Goal: Task Accomplishment & Management: Manage account settings

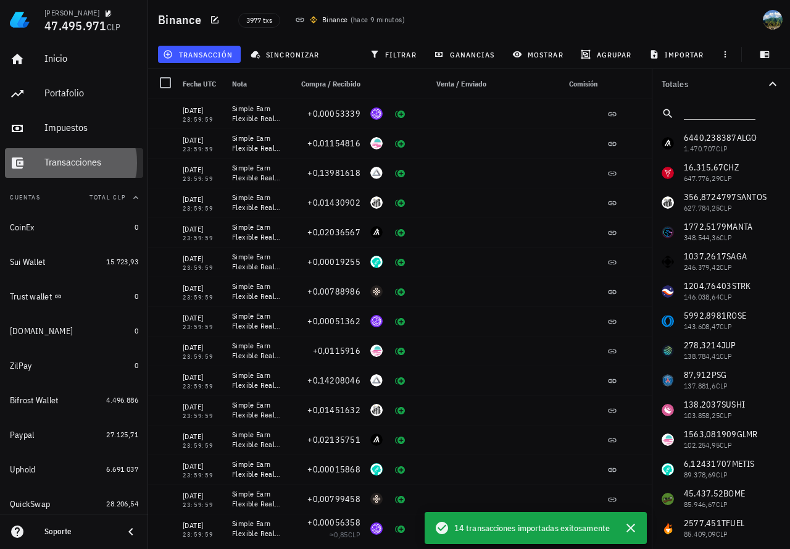
click at [91, 155] on div "Transacciones" at bounding box center [91, 163] width 94 height 28
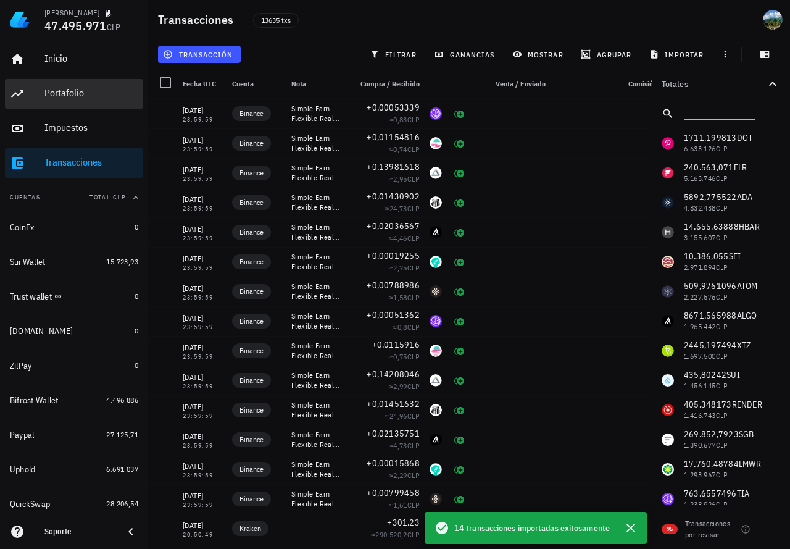
click at [78, 98] on div "Portafolio" at bounding box center [91, 93] width 94 height 12
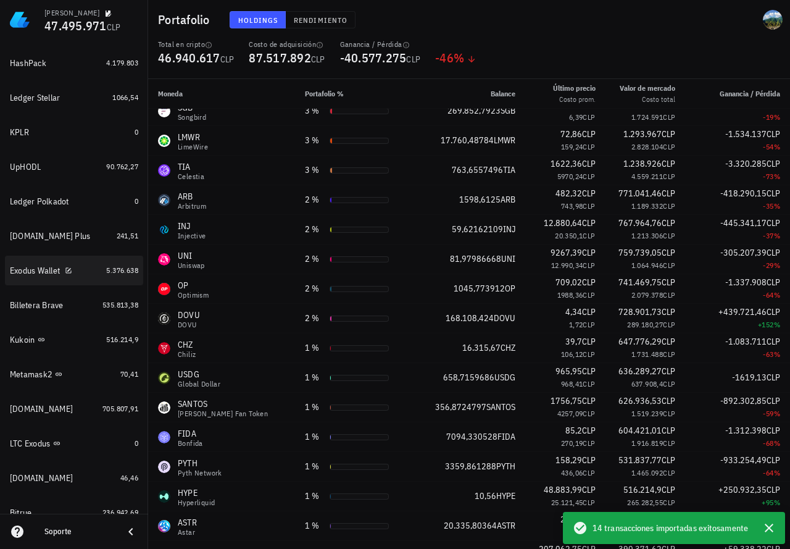
scroll to position [494, 0]
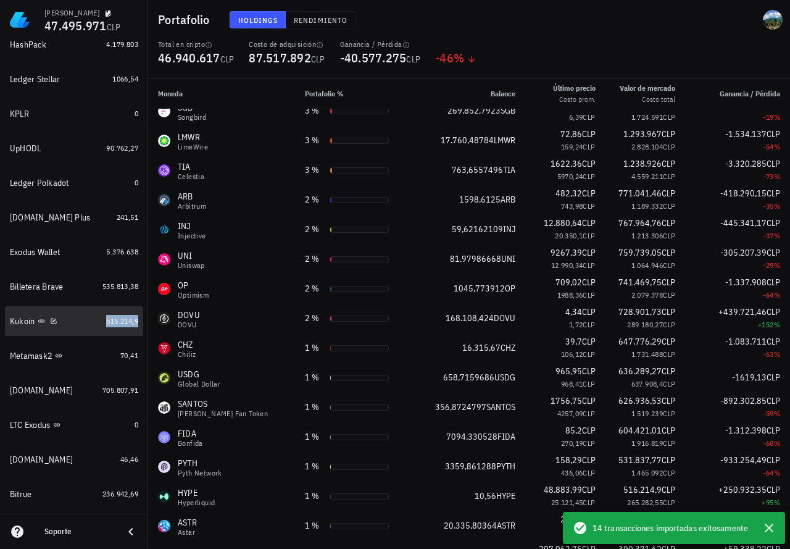
drag, startPoint x: 119, startPoint y: 319, endPoint x: 135, endPoint y: 336, distance: 23.6
click at [119, 319] on span "516.214,9" at bounding box center [122, 320] width 32 height 9
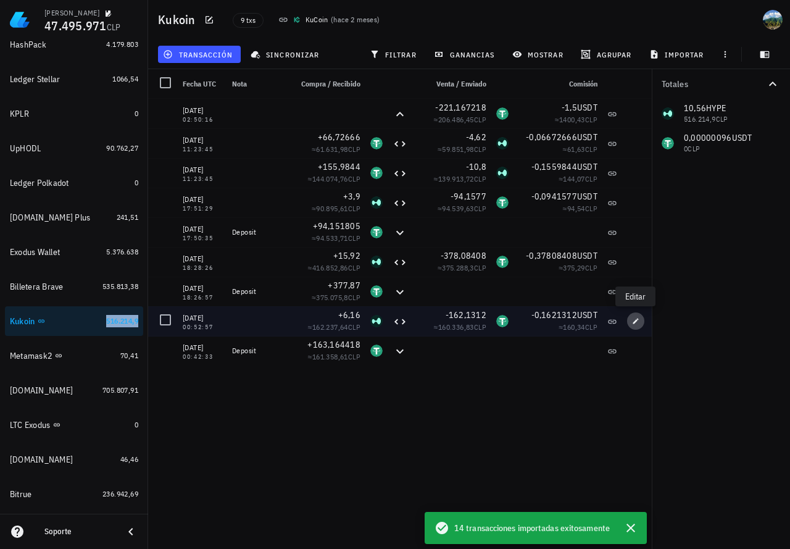
click at [630, 322] on span "button" at bounding box center [635, 320] width 17 height 7
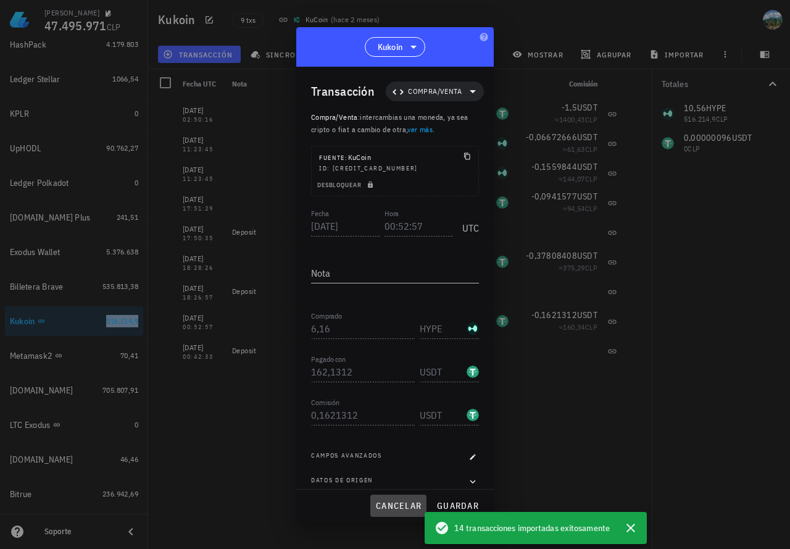
click at [390, 501] on span "cancelar" at bounding box center [398, 505] width 46 height 11
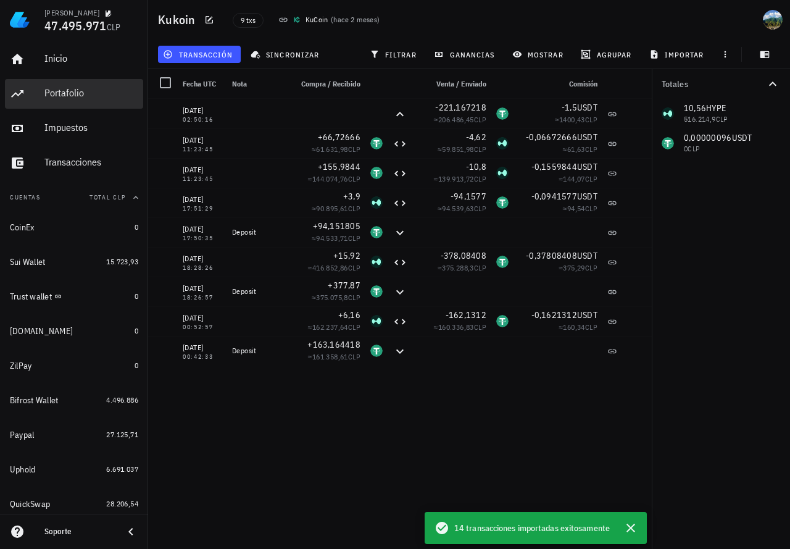
drag, startPoint x: 67, startPoint y: 93, endPoint x: 236, endPoint y: 202, distance: 201.4
click at [67, 93] on div "Portafolio" at bounding box center [91, 93] width 94 height 12
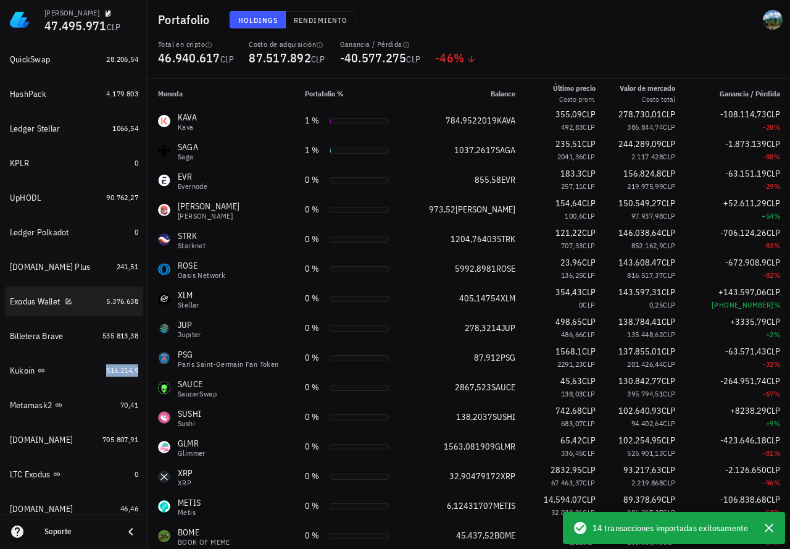
scroll to position [494, 0]
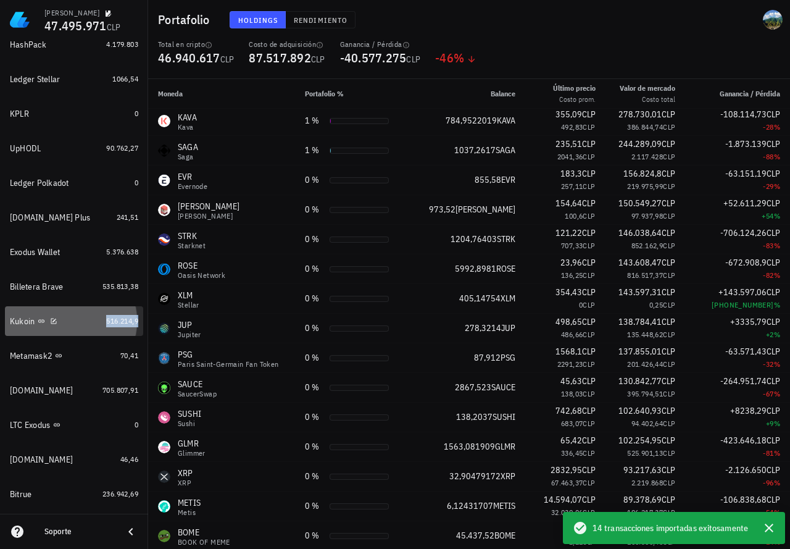
click at [94, 322] on link "Kukoin 516.214,9" at bounding box center [74, 321] width 138 height 30
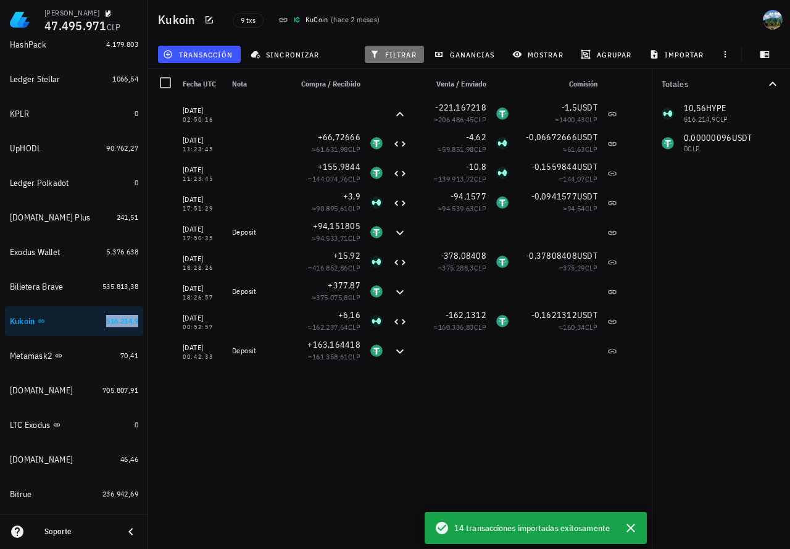
click at [400, 52] on span "filtrar" at bounding box center [394, 54] width 44 height 10
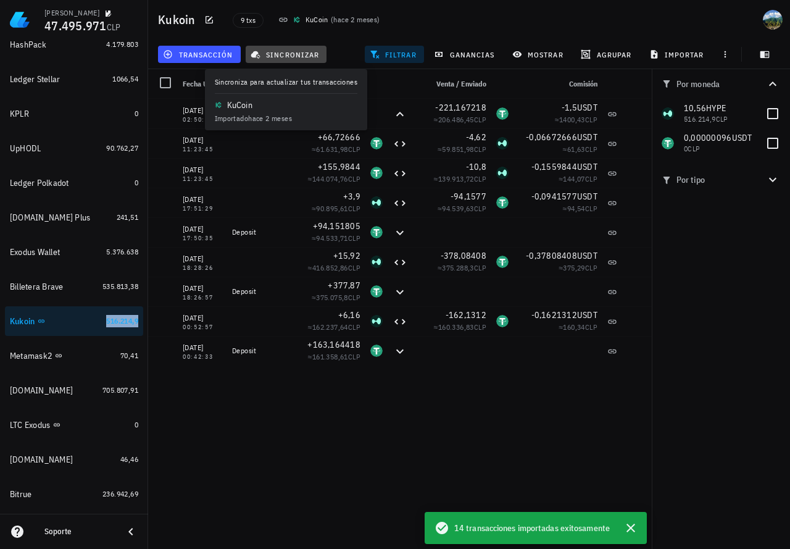
click at [288, 54] on span "sincronizar" at bounding box center [286, 54] width 66 height 10
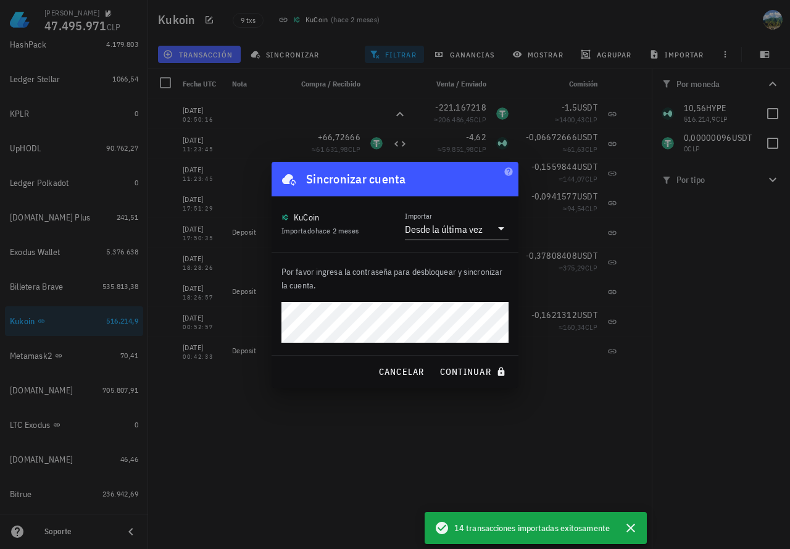
click at [435, 361] on button "continuar" at bounding box center [474, 372] width 79 height 22
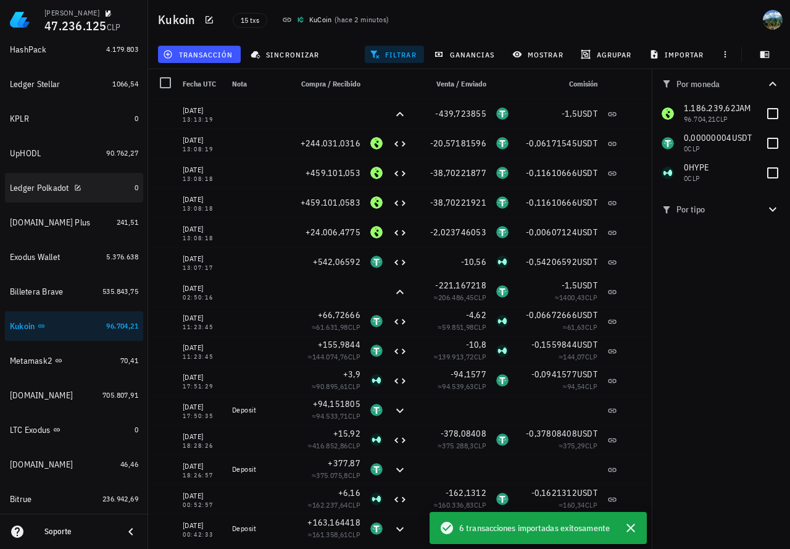
scroll to position [494, 0]
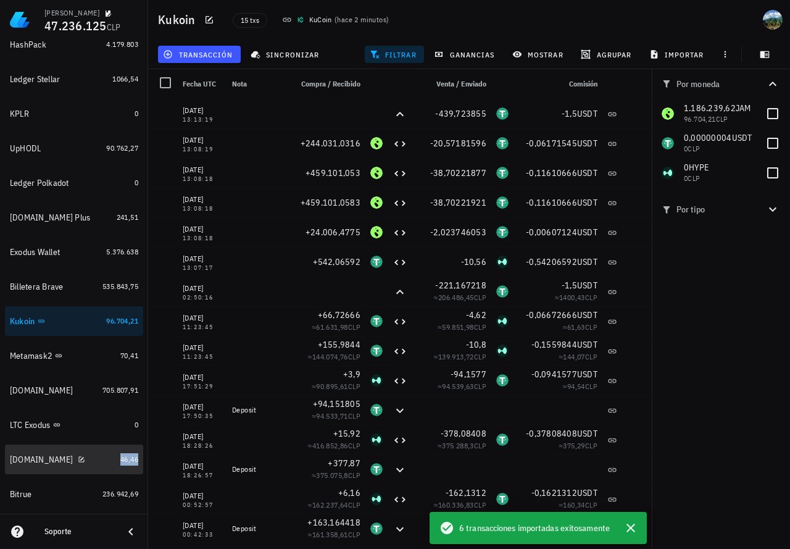
click at [120, 460] on span "46,46" at bounding box center [129, 458] width 18 height 9
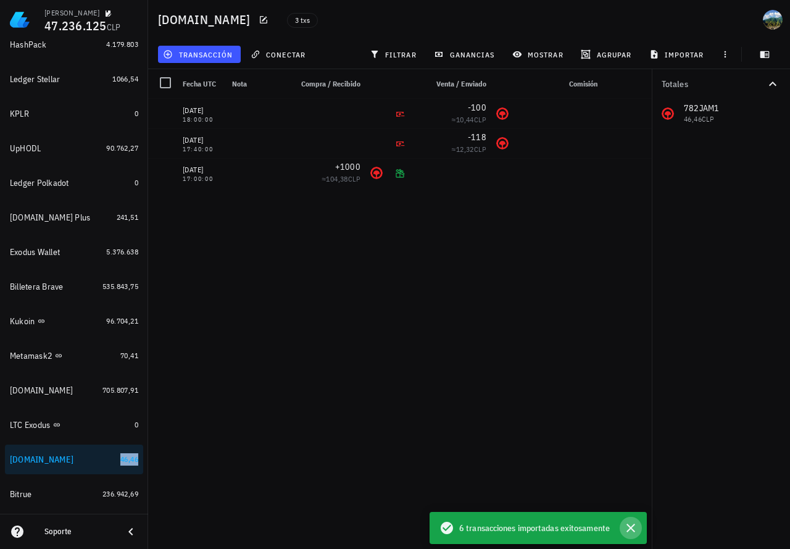
click at [633, 530] on icon "button" at bounding box center [631, 528] width 9 height 9
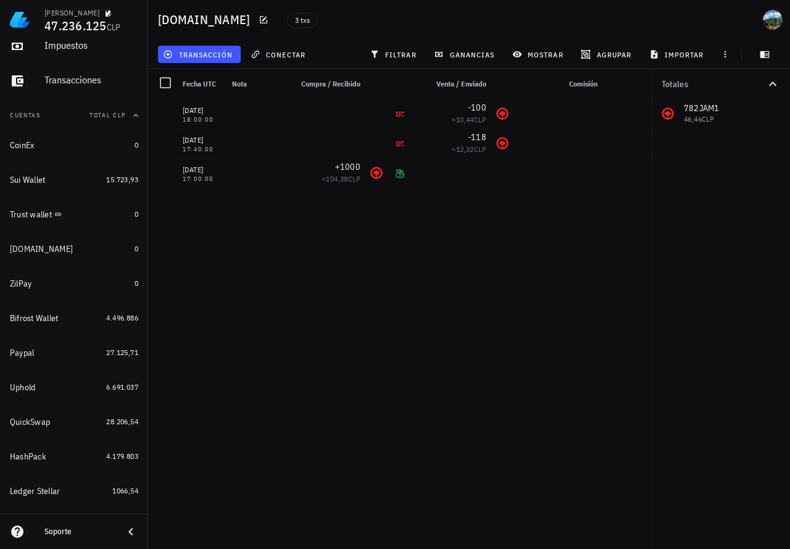
scroll to position [91, 0]
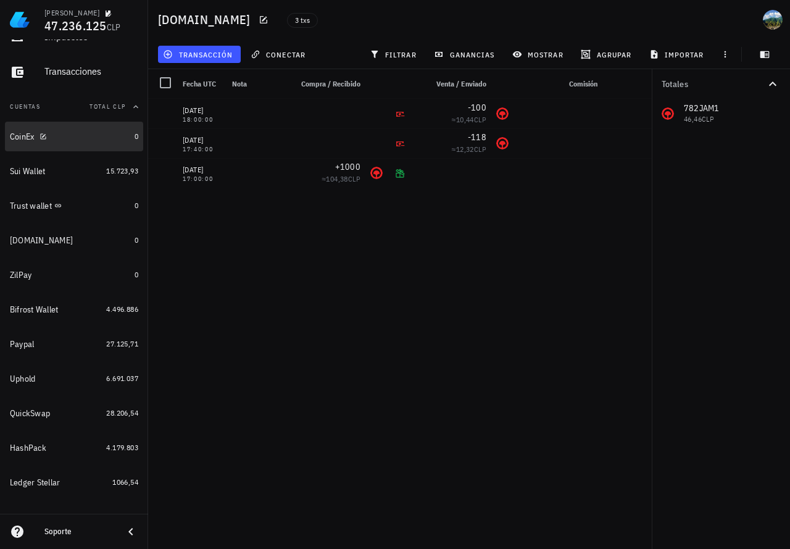
drag, startPoint x: 60, startPoint y: 134, endPoint x: 343, endPoint y: 224, distance: 296.8
click at [60, 134] on div "CoinEx" at bounding box center [70, 137] width 120 height 12
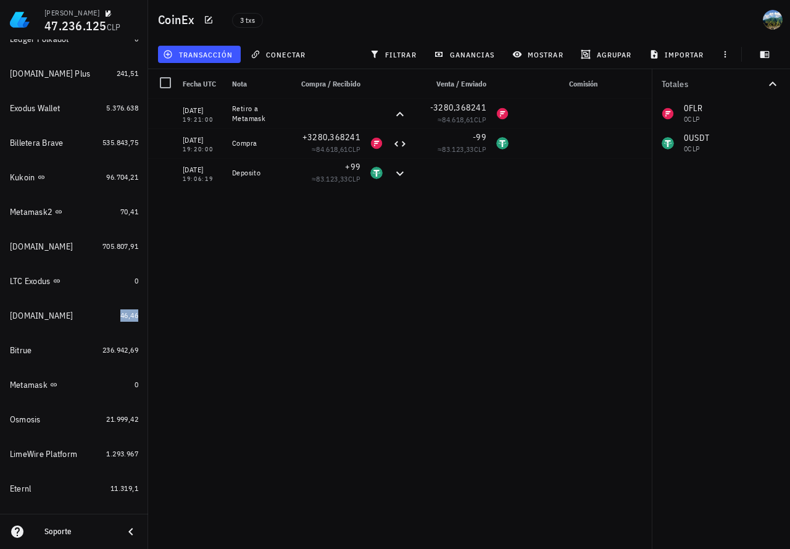
scroll to position [639, 0]
click at [109, 350] on span "236.942,69" at bounding box center [121, 348] width 36 height 9
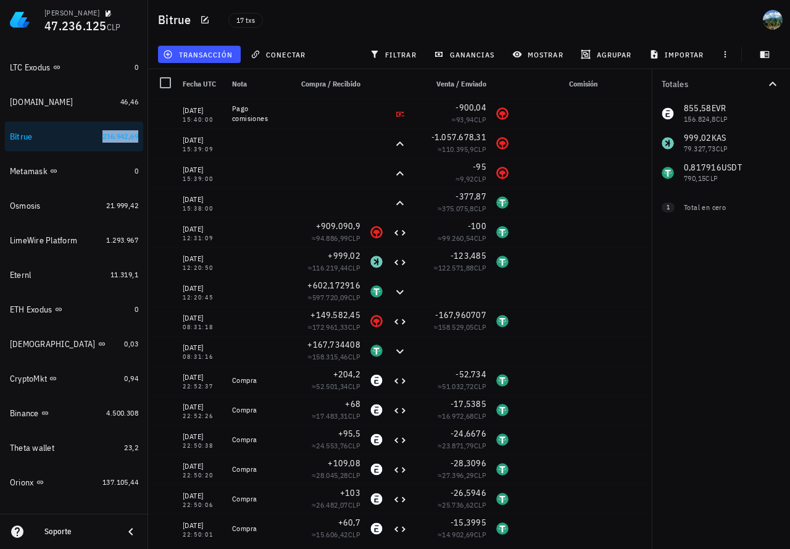
scroll to position [897, 0]
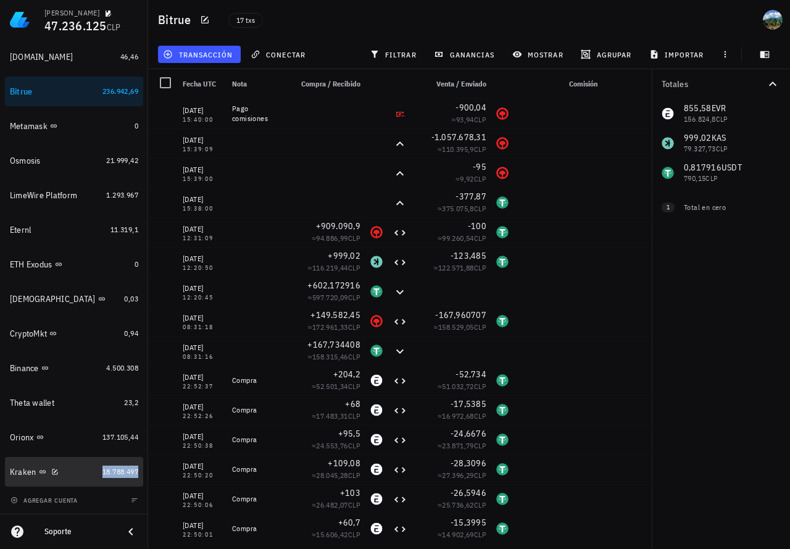
click at [104, 473] on span "18.788.497" at bounding box center [121, 471] width 36 height 9
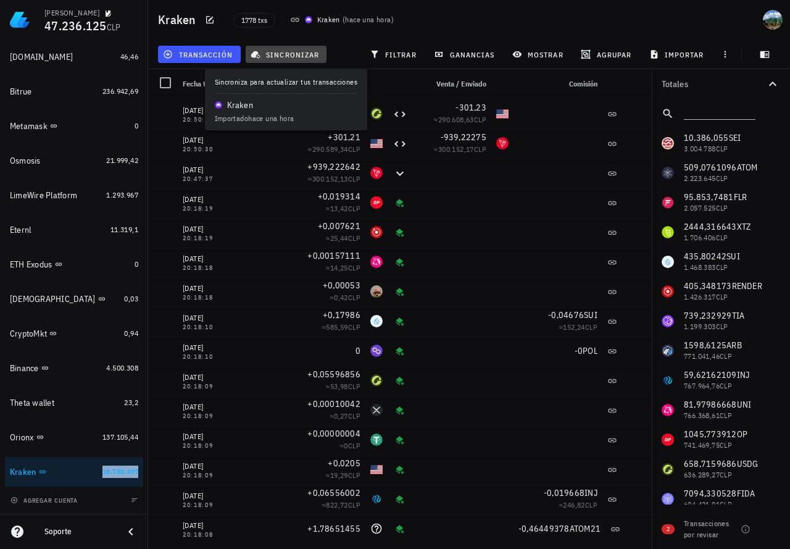
click at [288, 56] on span "sincronizar" at bounding box center [286, 54] width 66 height 10
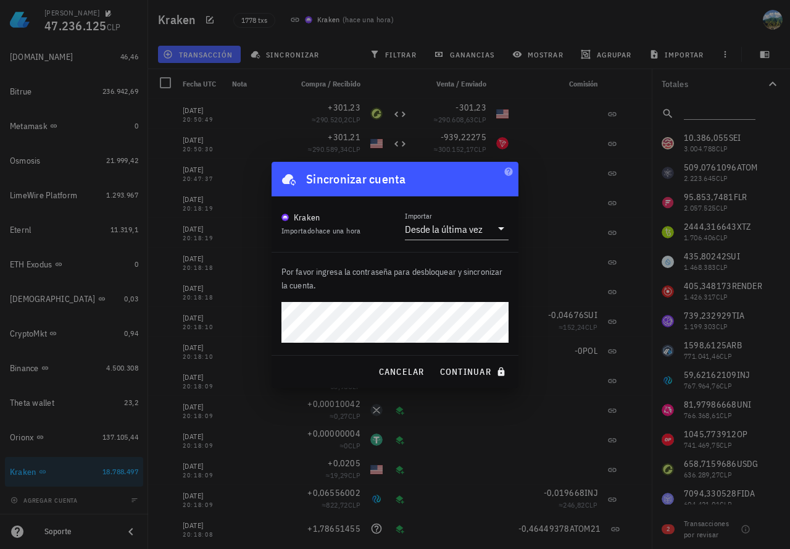
click at [435, 361] on button "continuar" at bounding box center [474, 372] width 79 height 22
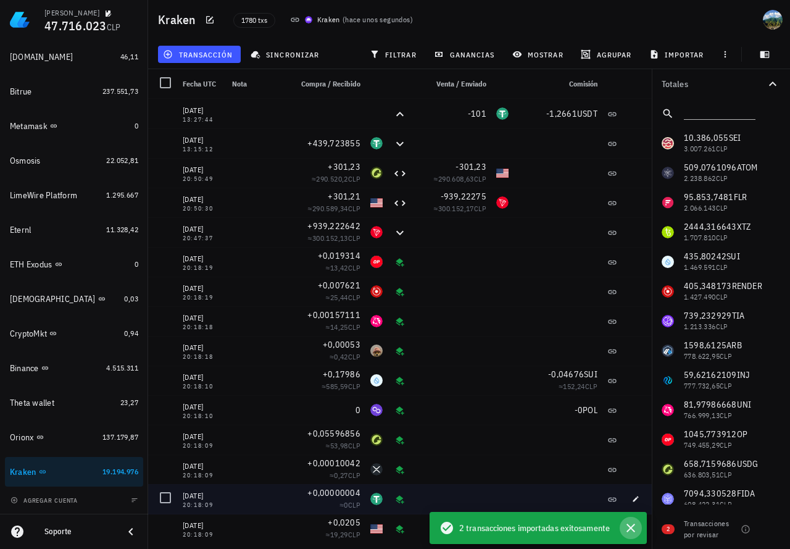
click at [630, 528] on icon "button" at bounding box center [631, 528] width 15 height 15
click at [633, 525] on icon "button" at bounding box center [631, 528] width 15 height 15
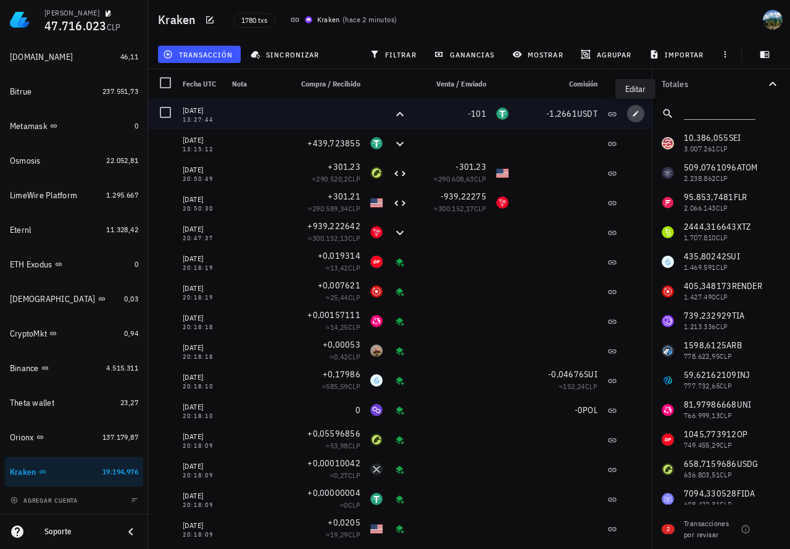
click at [632, 112] on icon "button" at bounding box center [635, 113] width 7 height 7
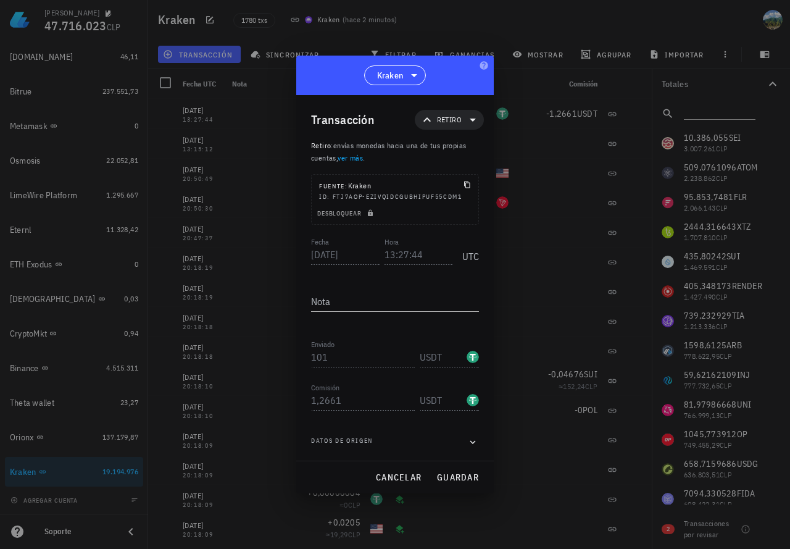
click at [267, 259] on div "[PERSON_NAME] 47.716.023 CLP Inicio [GEOGRAPHIC_DATA] Impuestos [GEOGRAPHIC_DAT…" at bounding box center [395, 274] width 790 height 549
click at [380, 253] on div "Fecha [DATE] Hora 13:27:44 UTC" at bounding box center [395, 251] width 168 height 33
click at [306, 363] on div "Transacción Retiro Retiro : envías monedas hacia una de tus propias cuentas, ve…" at bounding box center [395, 278] width 198 height 366
click at [401, 480] on span "cancelar" at bounding box center [398, 477] width 46 height 11
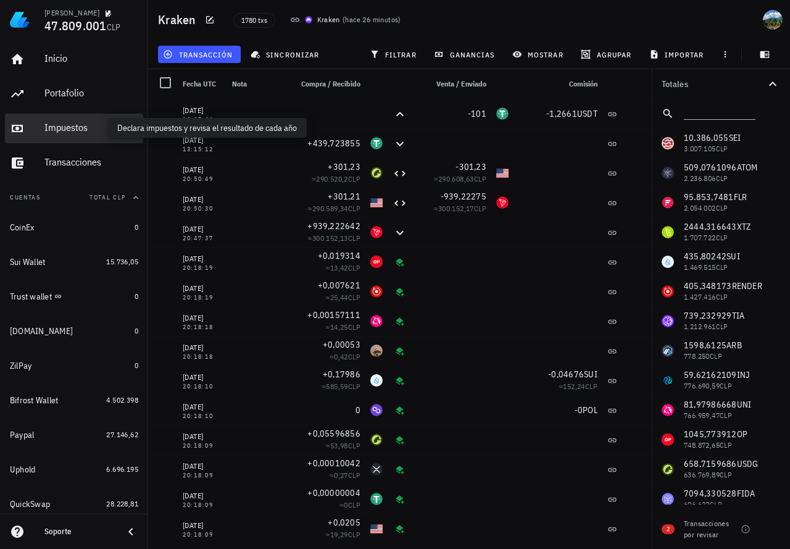
click at [88, 130] on div "Impuestos" at bounding box center [91, 128] width 94 height 12
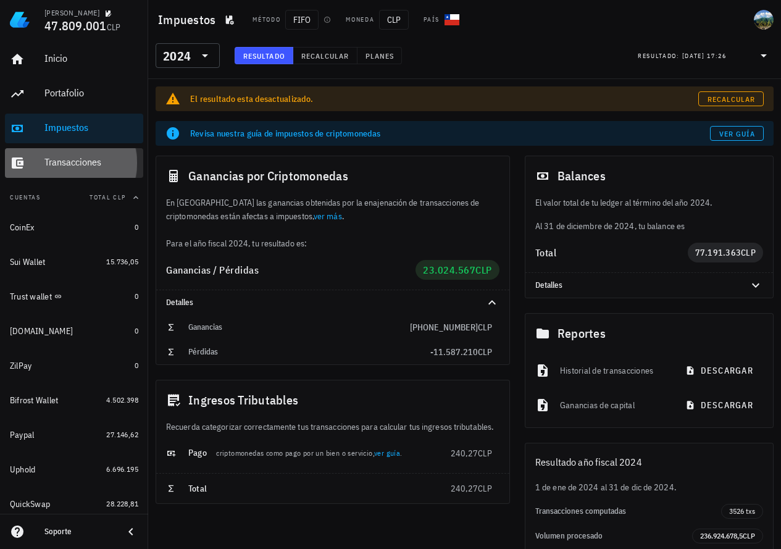
click at [86, 162] on div "Transacciones" at bounding box center [91, 162] width 94 height 12
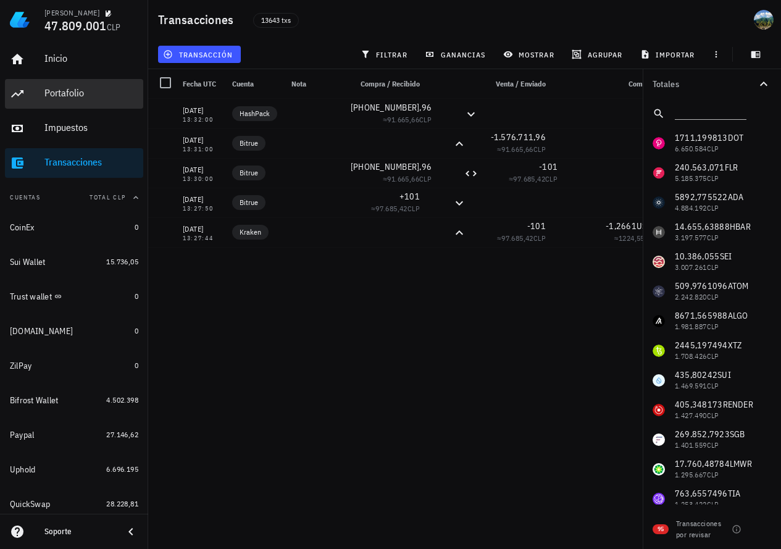
click at [75, 95] on div "Portafolio" at bounding box center [91, 93] width 94 height 12
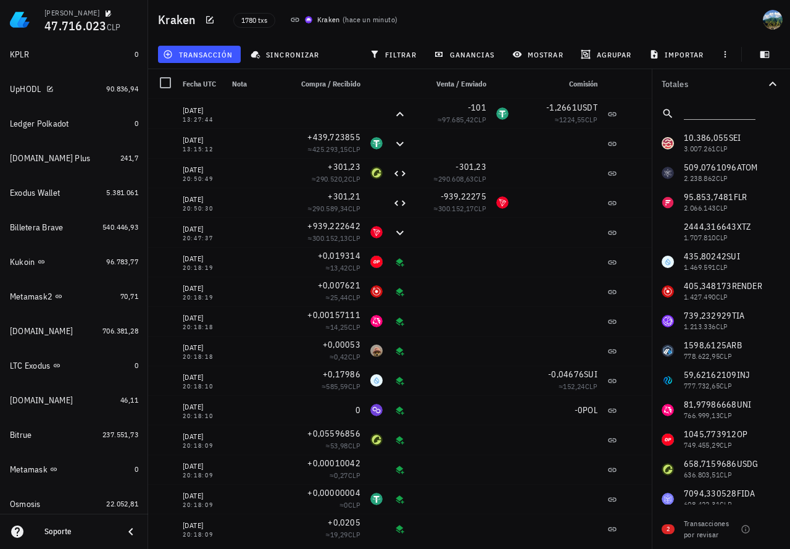
scroll to position [556, 0]
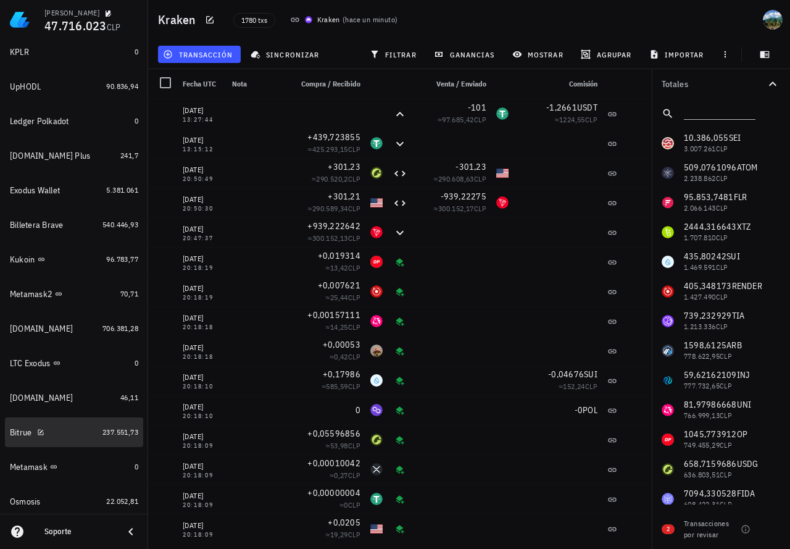
click at [103, 437] on div "237.551,73" at bounding box center [121, 432] width 36 height 12
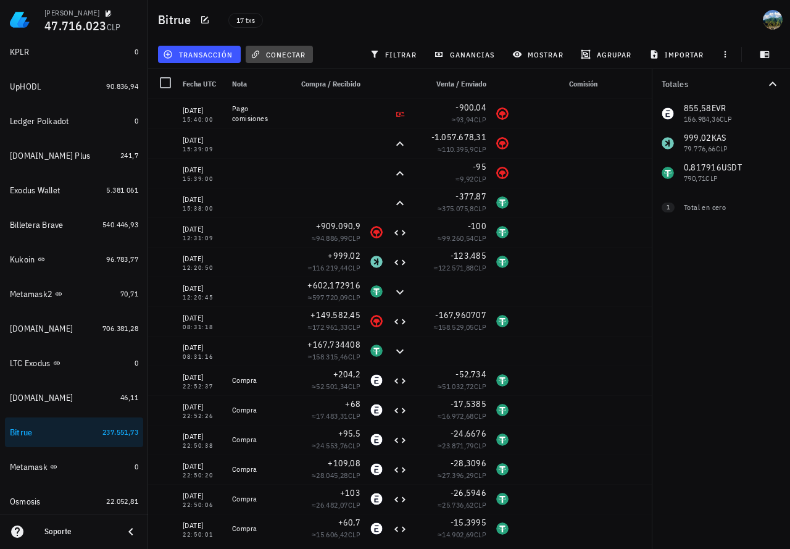
click at [279, 56] on span "conectar" at bounding box center [279, 54] width 52 height 10
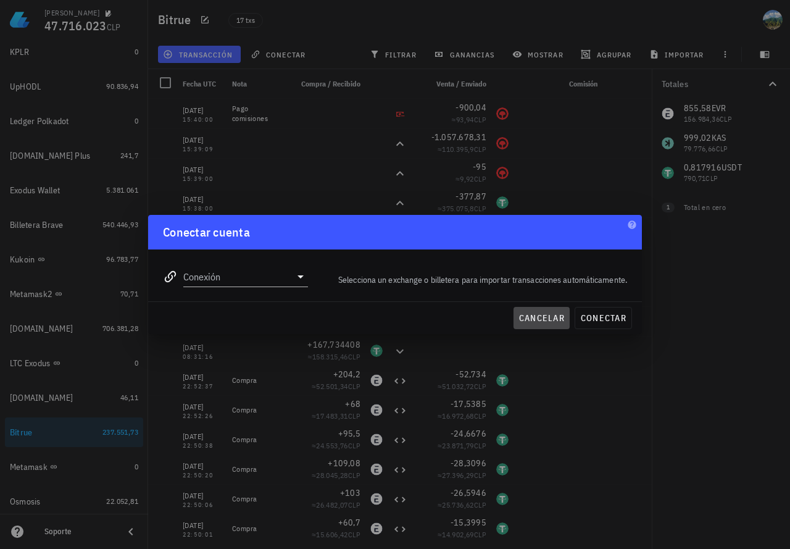
click at [534, 319] on span "cancelar" at bounding box center [542, 317] width 46 height 11
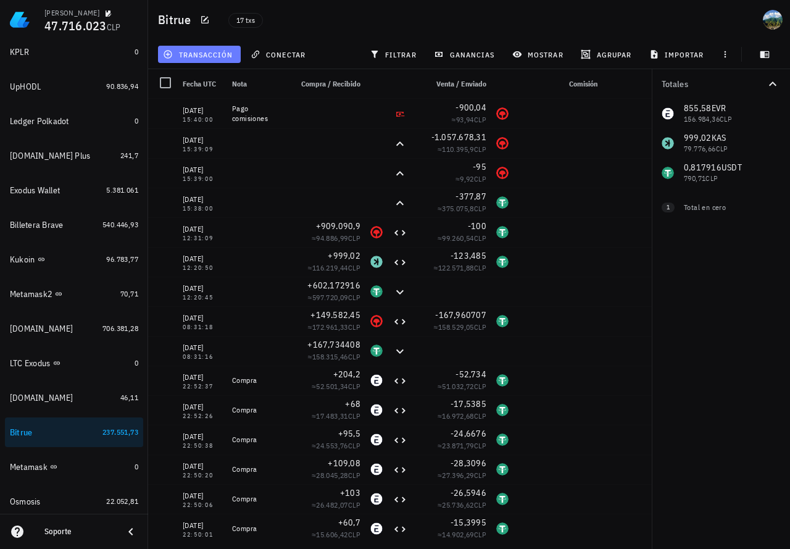
click at [221, 59] on span "transacción" at bounding box center [198, 54] width 67 height 10
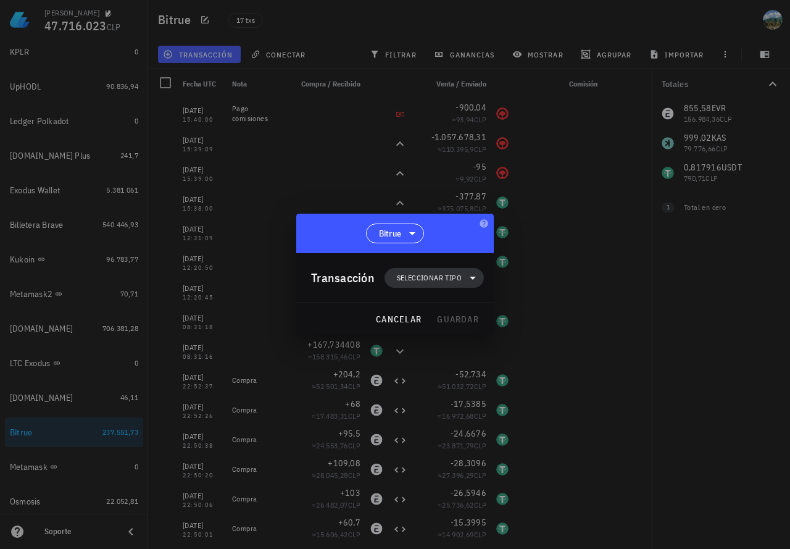
click at [437, 276] on span "Seleccionar tipo" at bounding box center [429, 278] width 65 height 12
click at [435, 331] on div "Ingreso" at bounding box center [441, 332] width 48 height 10
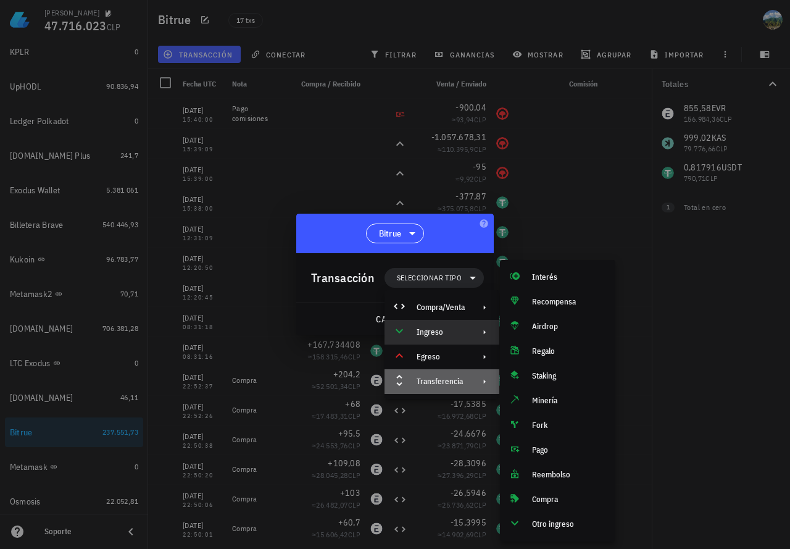
click at [438, 377] on div "Transferencia" at bounding box center [441, 382] width 48 height 10
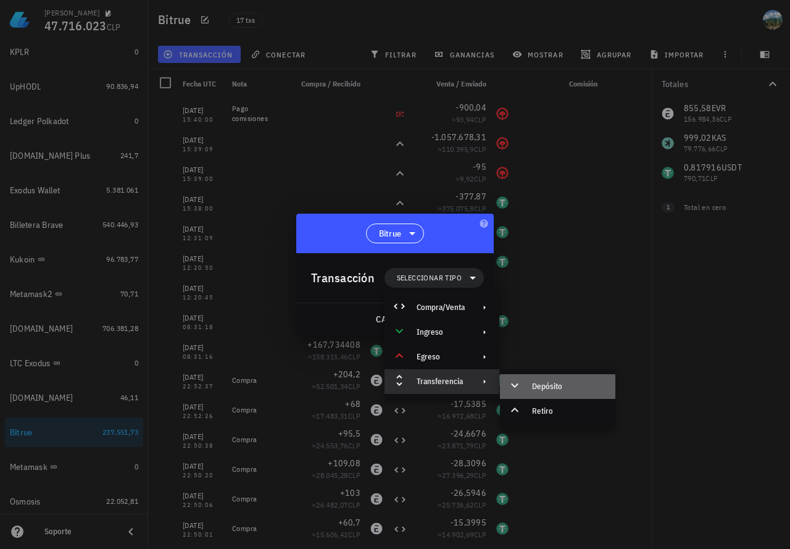
click at [548, 387] on div "Depósito" at bounding box center [568, 387] width 73 height 10
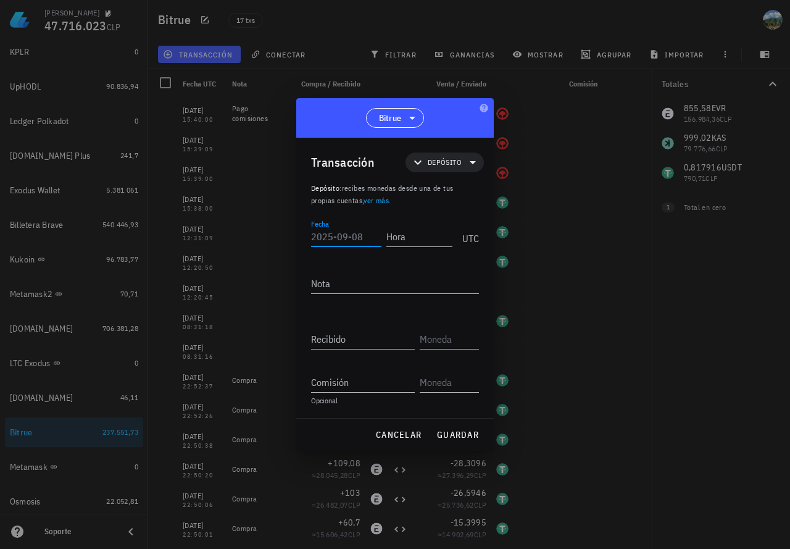
click at [356, 232] on input "Fecha" at bounding box center [346, 237] width 70 height 20
paste input "[DATE]"
type input "[DATE]"
click at [412, 232] on input "Hora" at bounding box center [419, 237] width 69 height 20
paste input "13:27:44"
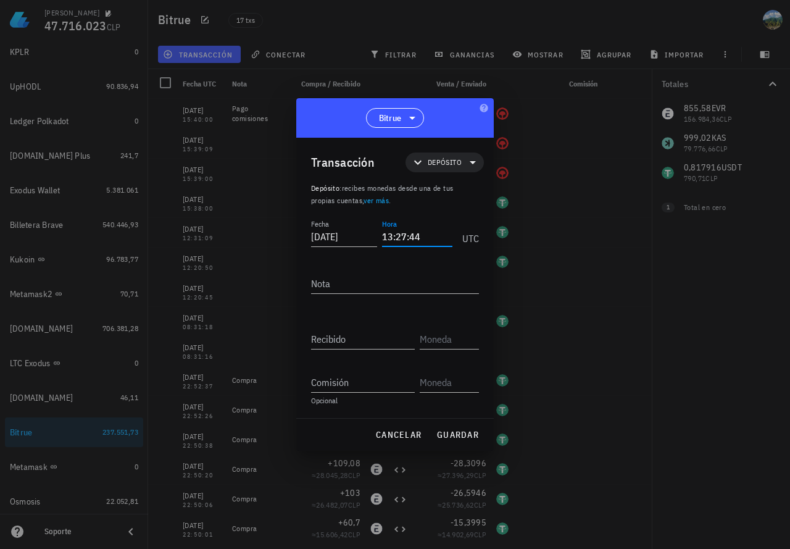
drag, startPoint x: 409, startPoint y: 235, endPoint x: 425, endPoint y: 236, distance: 15.5
click at [425, 236] on input "13:27:44" at bounding box center [417, 237] width 70 height 20
type input "13:27:50"
click at [361, 337] on input "Recibido" at bounding box center [363, 339] width 104 height 20
paste input "101"
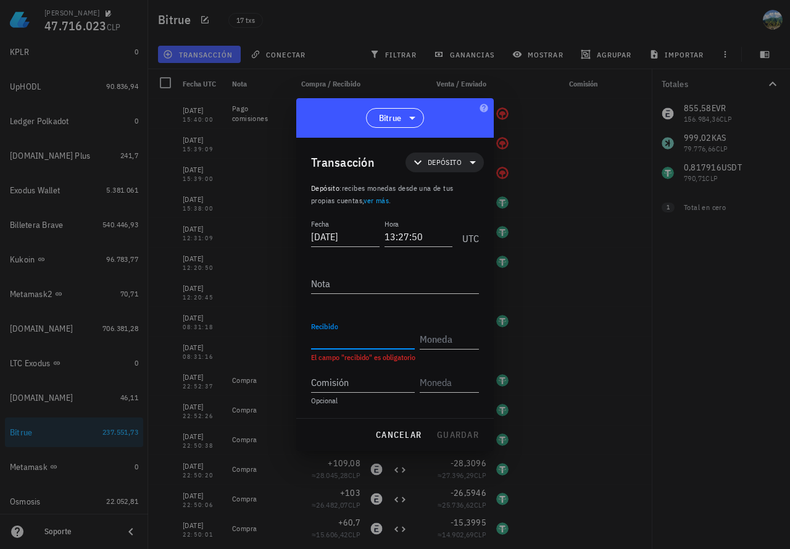
type input "101"
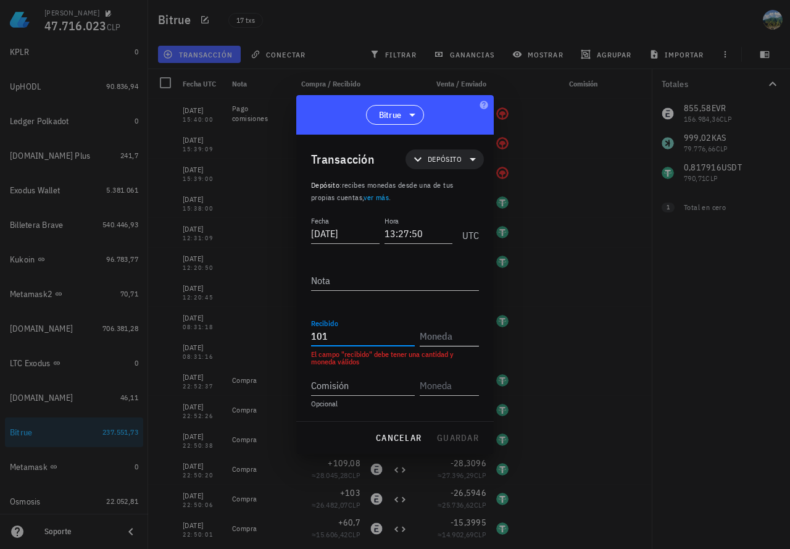
click at [435, 333] on input "text" at bounding box center [448, 336] width 57 height 20
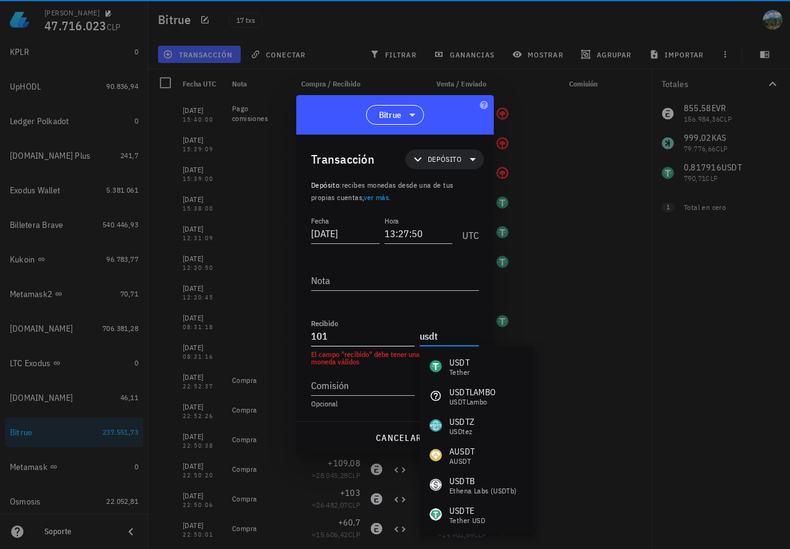
click at [396, 343] on input "101" at bounding box center [363, 336] width 104 height 20
type input "USDT"
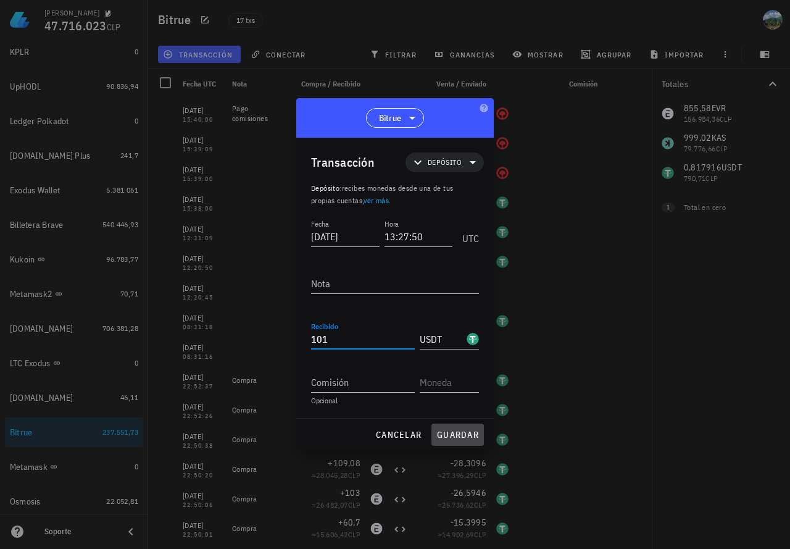
click at [451, 438] on span "guardar" at bounding box center [458, 434] width 43 height 11
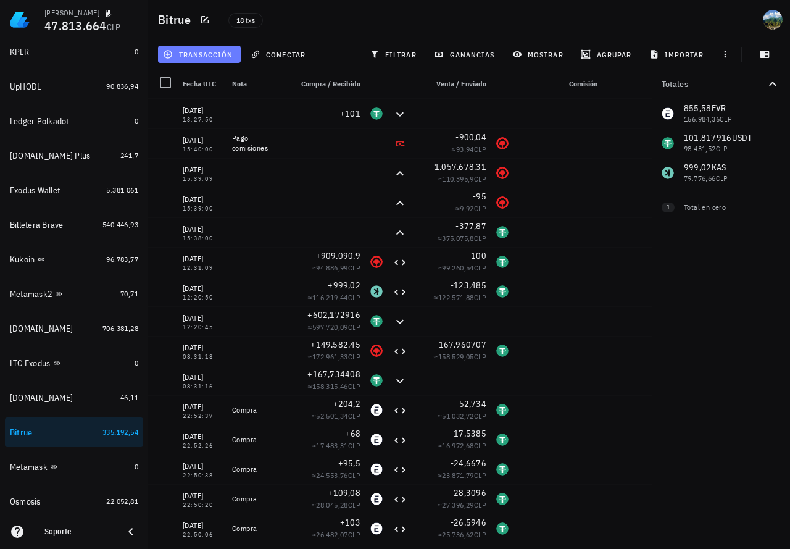
click at [211, 59] on button "transacción" at bounding box center [199, 54] width 83 height 17
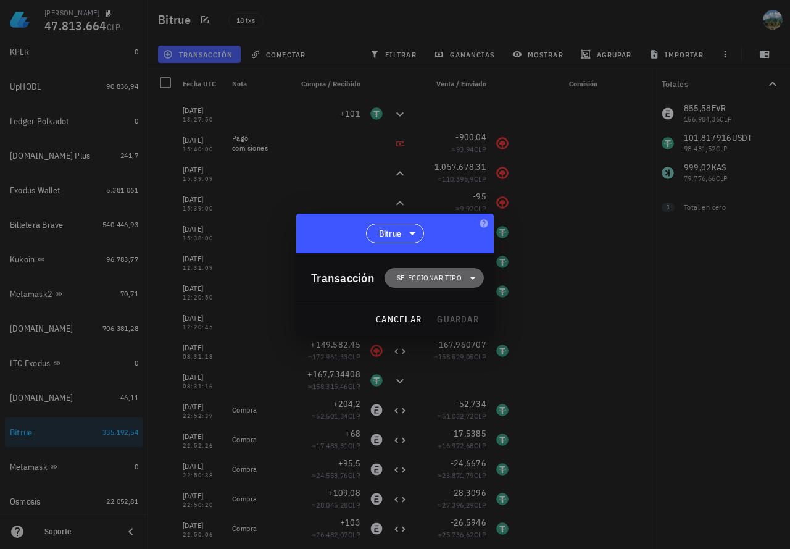
click at [439, 273] on span "Seleccionar tipo" at bounding box center [429, 278] width 65 height 12
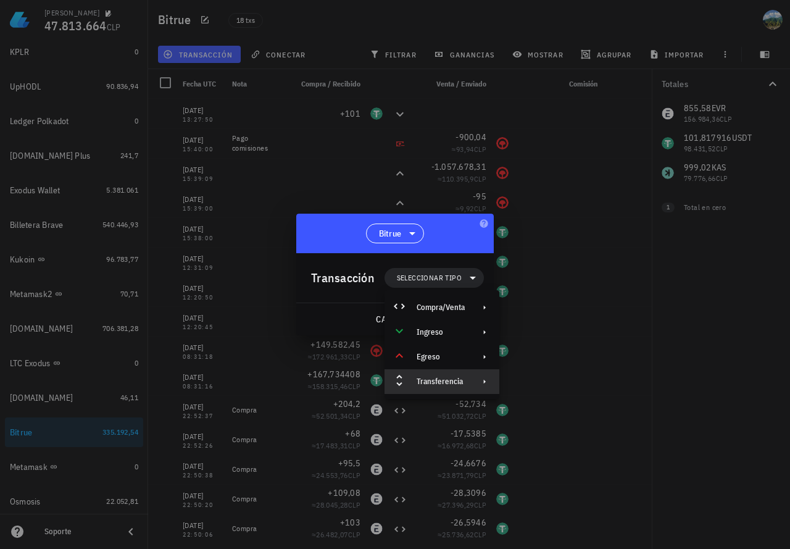
click at [450, 375] on div "Transferencia" at bounding box center [442, 381] width 115 height 25
click at [445, 358] on div "Egreso" at bounding box center [441, 357] width 48 height 10
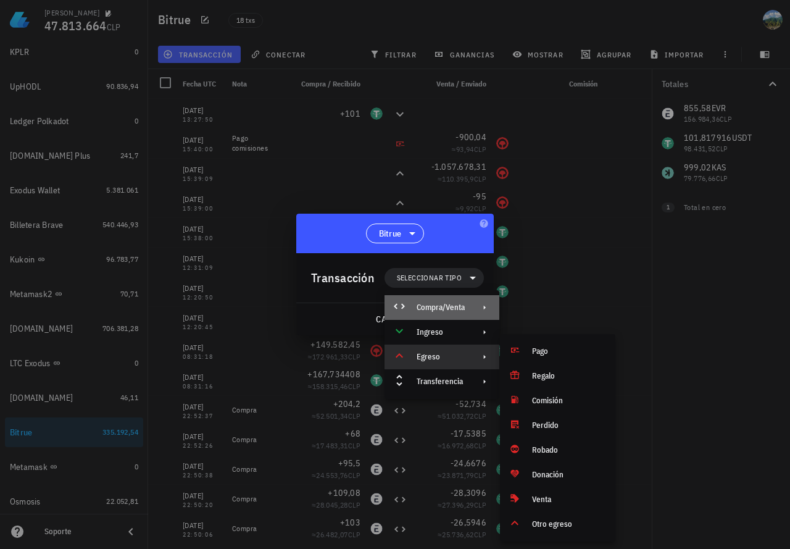
click at [454, 303] on div "Compra/Venta" at bounding box center [441, 308] width 48 height 10
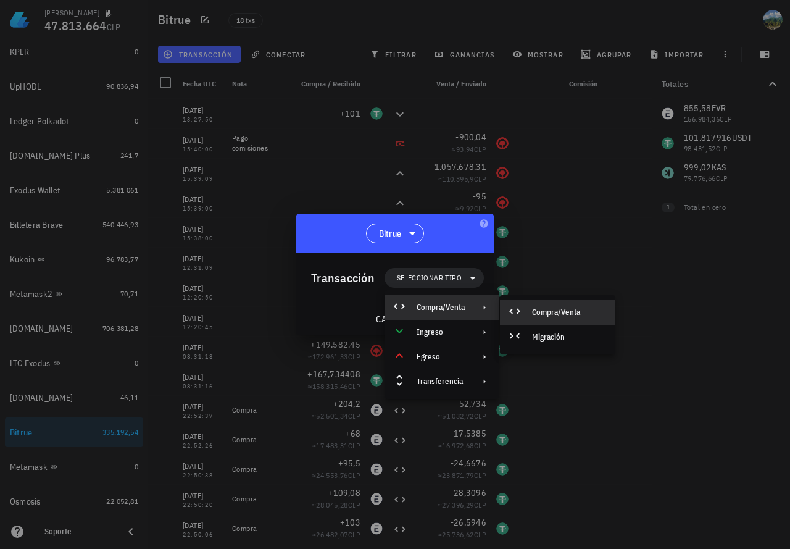
click at [558, 308] on div "Compra/Venta" at bounding box center [568, 313] width 73 height 10
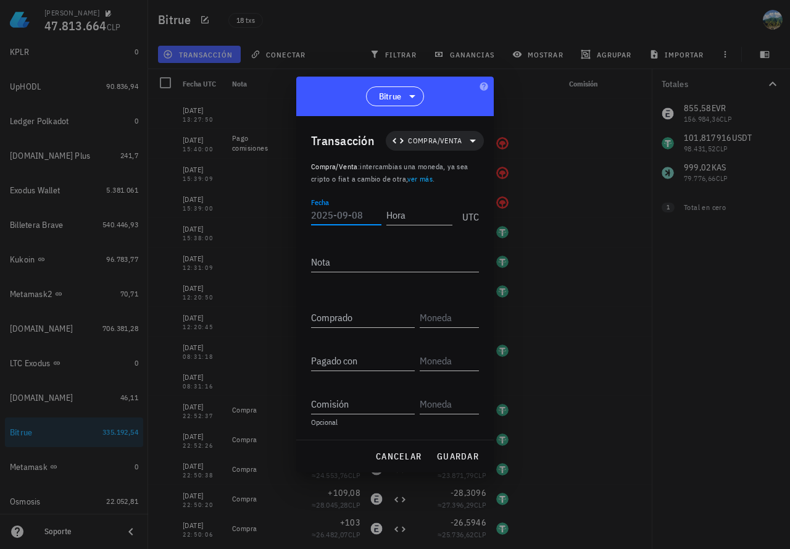
click at [322, 217] on input "Fecha" at bounding box center [346, 215] width 70 height 20
type input "[DATE]"
type input "13:30:00"
click at [335, 319] on input "Comprado" at bounding box center [363, 318] width 104 height 20
paste input "1576711,96"
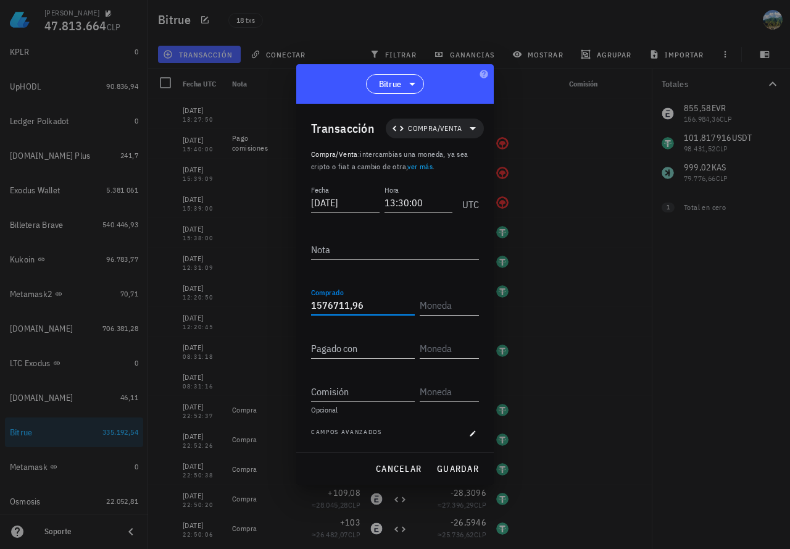
type input "1.576.711,96"
click at [432, 305] on input "text" at bounding box center [448, 305] width 57 height 20
click at [361, 347] on input "Pagado con" at bounding box center [363, 348] width 104 height 20
click at [438, 305] on input "text" at bounding box center [448, 305] width 57 height 20
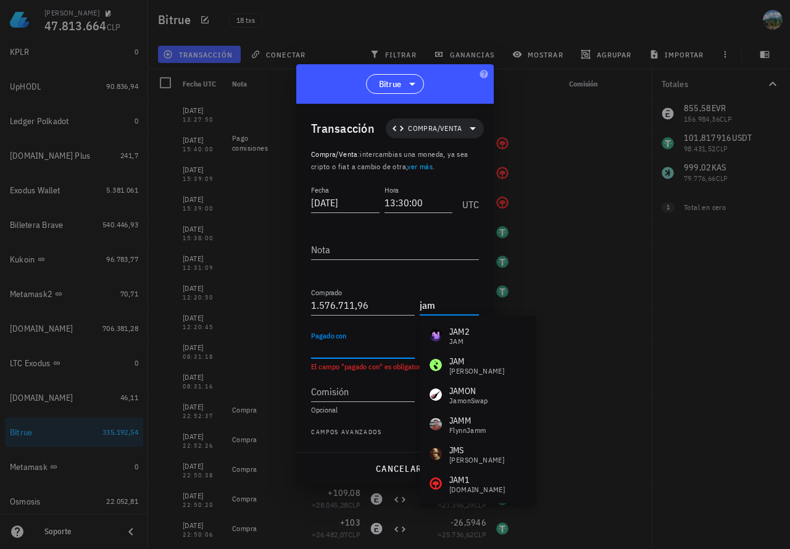
click at [347, 355] on input "Pagado con" at bounding box center [363, 348] width 104 height 20
type input "JAM"
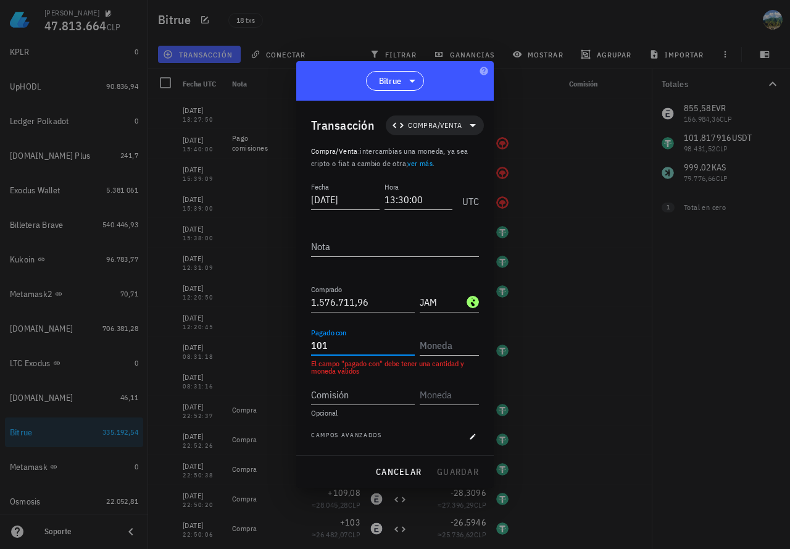
type input "101"
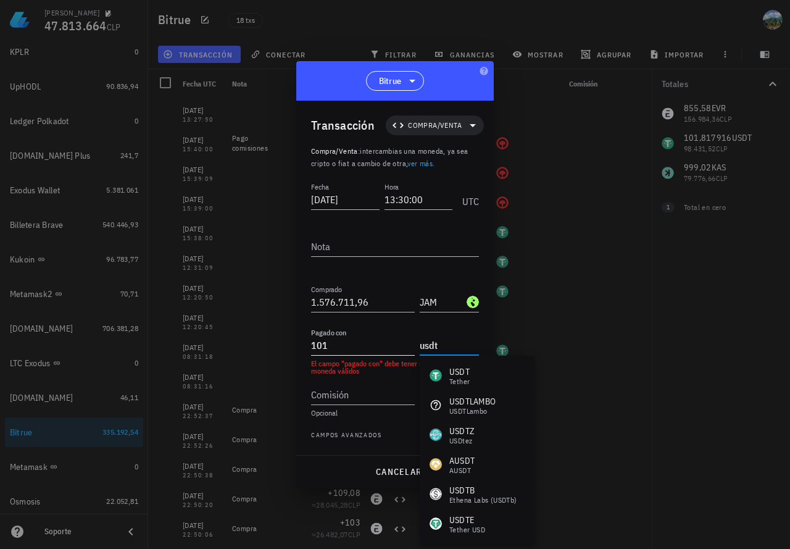
click at [352, 355] on div "Pagado con 101" at bounding box center [363, 345] width 104 height 20
type input "USDT"
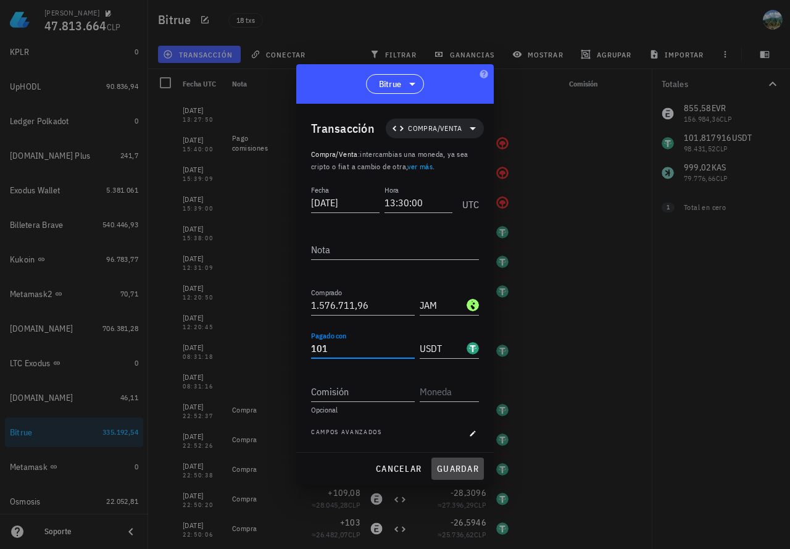
click at [447, 471] on span "guardar" at bounding box center [458, 468] width 43 height 11
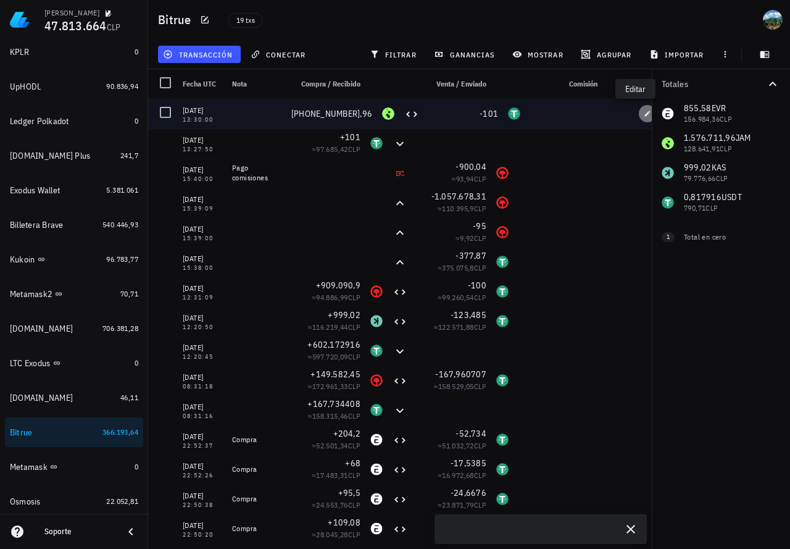
click at [645, 115] on icon "button" at bounding box center [648, 114] width 6 height 6
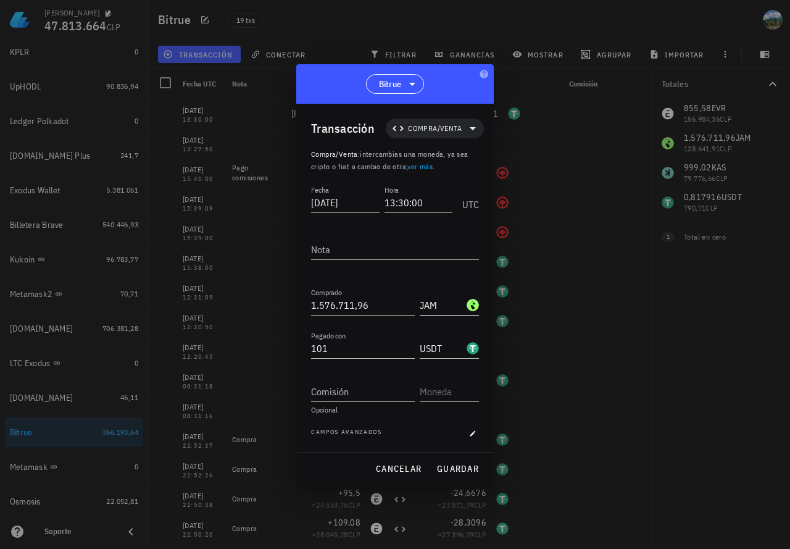
click at [442, 305] on input "JAM" at bounding box center [442, 305] width 44 height 20
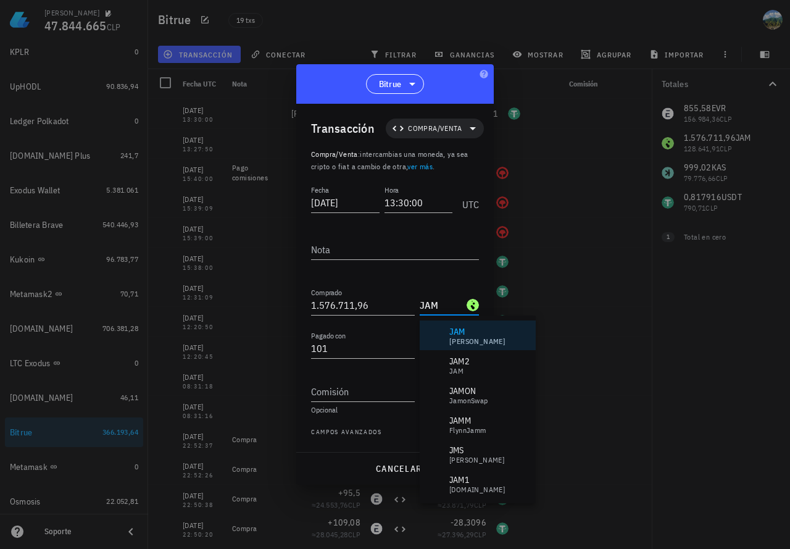
click at [437, 308] on input "JAM" at bounding box center [442, 305] width 44 height 20
click at [465, 486] on div "[DOMAIN_NAME]" at bounding box center [478, 489] width 56 height 7
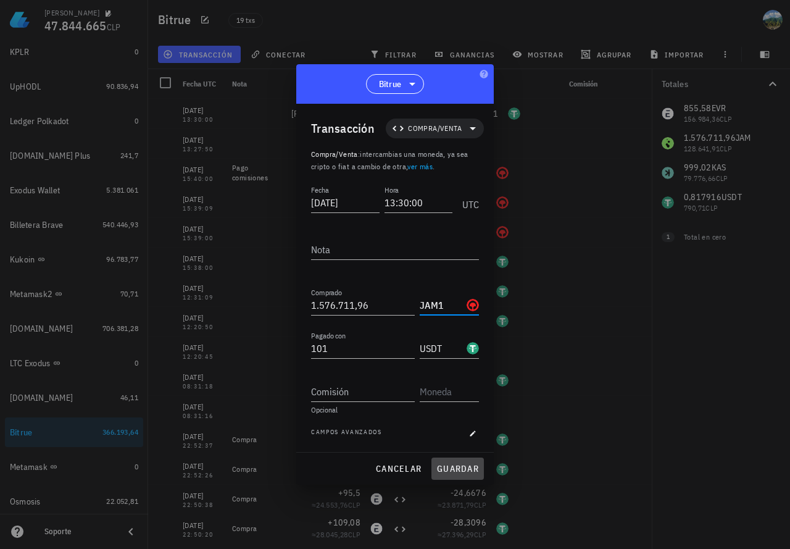
click at [446, 471] on span "guardar" at bounding box center [458, 468] width 43 height 11
type input "JAM"
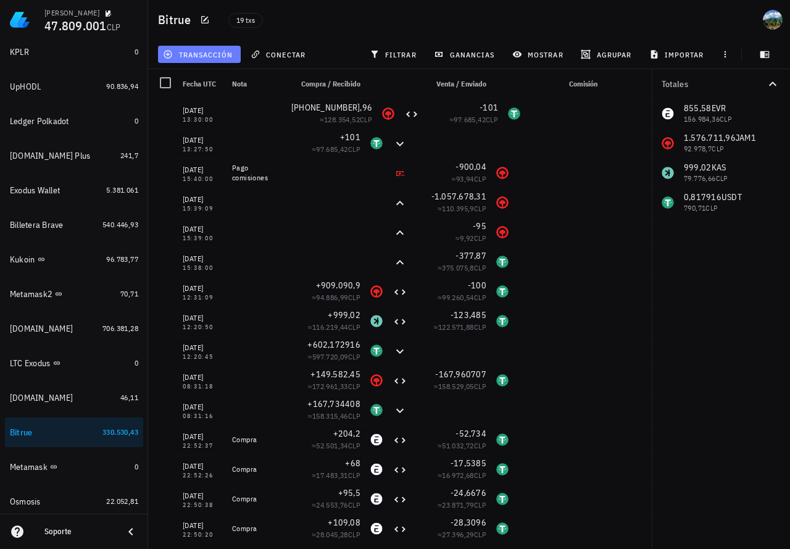
click at [217, 62] on button "transacción" at bounding box center [199, 54] width 83 height 17
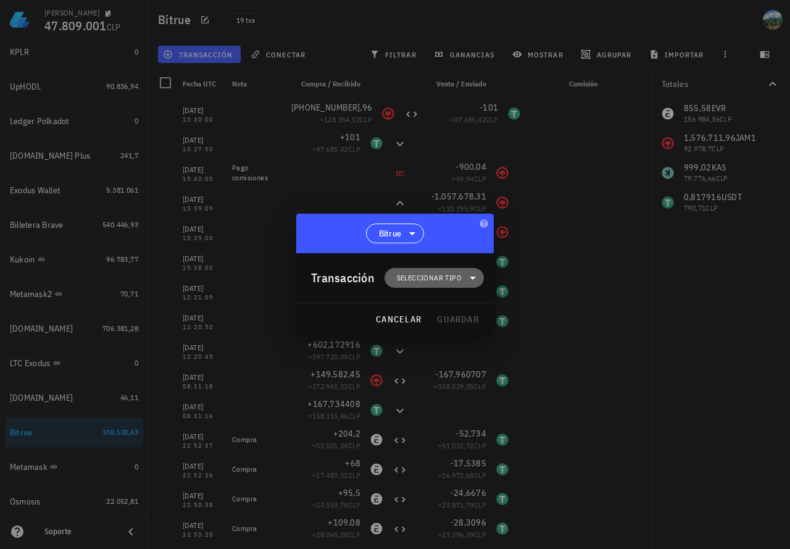
click at [432, 282] on span "Seleccionar tipo" at bounding box center [429, 278] width 65 height 12
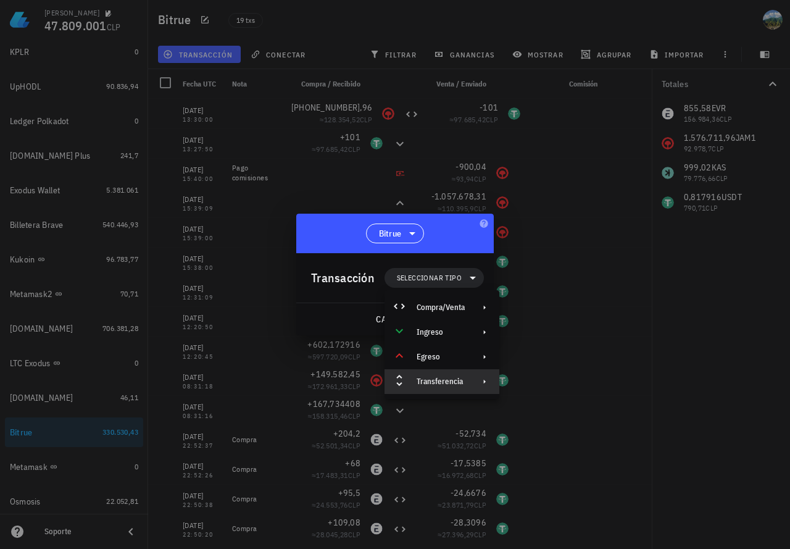
click at [452, 382] on div "Transferencia" at bounding box center [441, 382] width 48 height 10
click at [551, 408] on div "Retiro" at bounding box center [568, 411] width 73 height 10
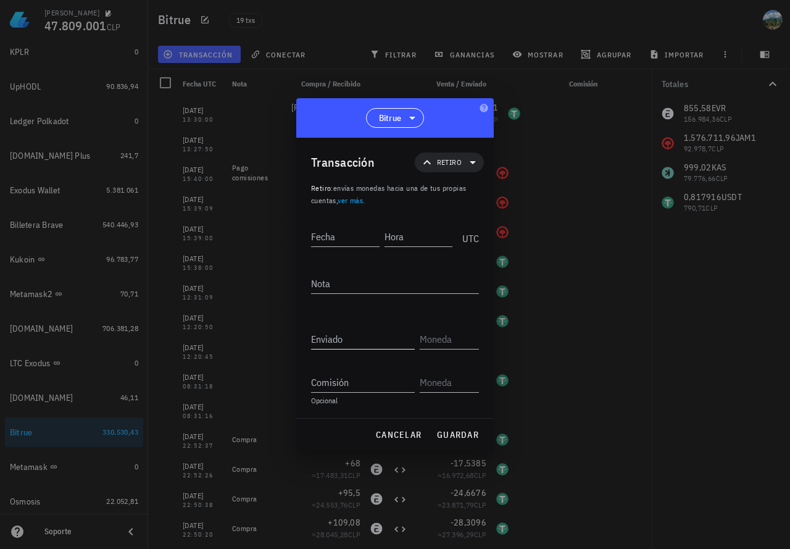
click at [345, 338] on input "Enviado" at bounding box center [363, 339] width 104 height 20
paste input "1576711,96"
type input "1.576.711,96"
click at [427, 345] on input "text" at bounding box center [448, 339] width 57 height 20
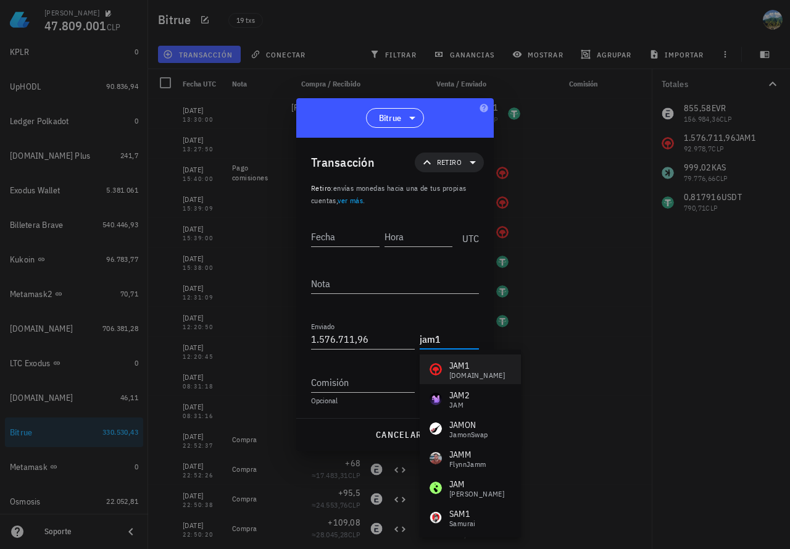
click at [453, 377] on div "[DOMAIN_NAME]" at bounding box center [478, 375] width 56 height 7
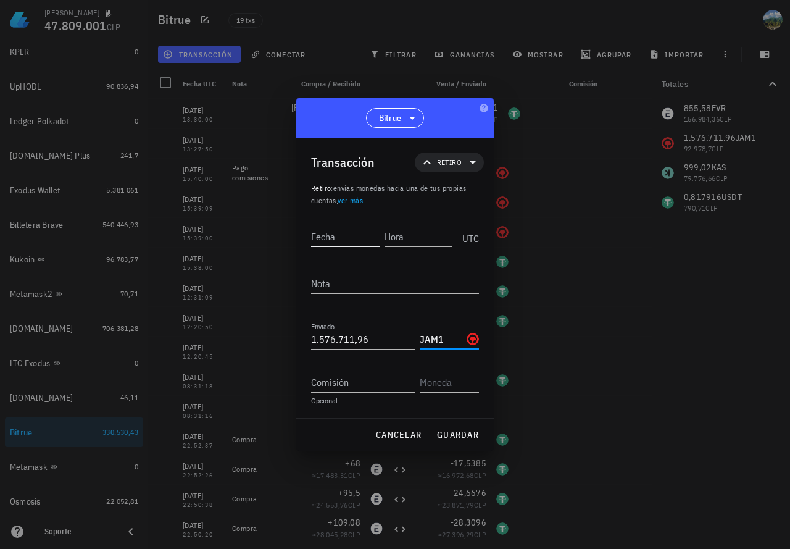
type input "JAM1"
click at [350, 238] on input "Fecha" at bounding box center [346, 237] width 70 height 20
type input "[DATE]"
type input "13:31:00"
click at [457, 435] on span "guardar" at bounding box center [458, 434] width 43 height 11
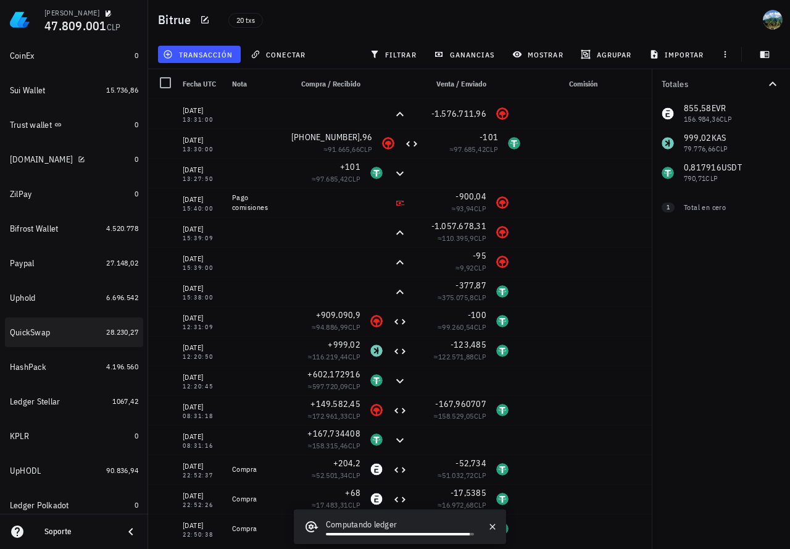
scroll to position [185, 0]
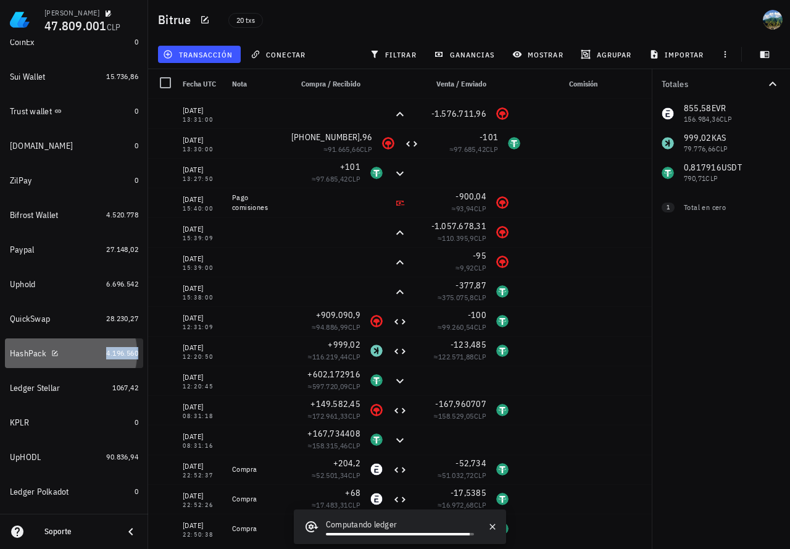
click at [110, 351] on span "4.196.560" at bounding box center [122, 352] width 32 height 9
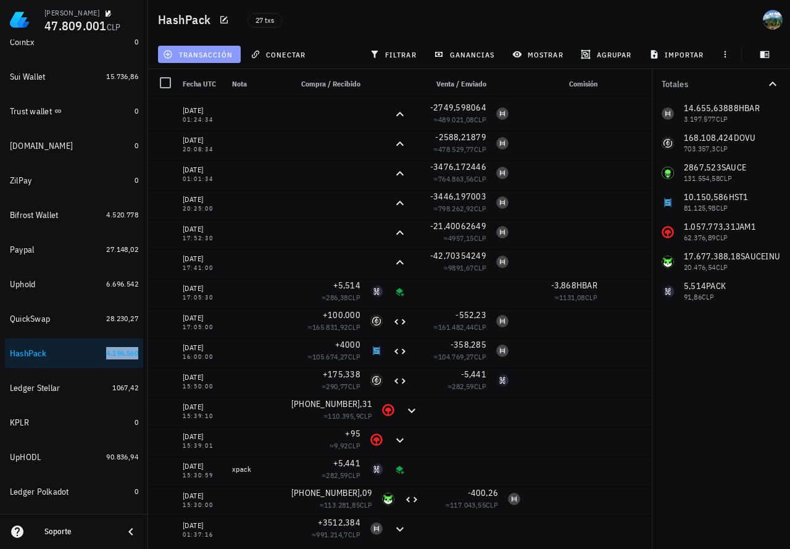
click at [194, 61] on button "transacción" at bounding box center [199, 54] width 83 height 17
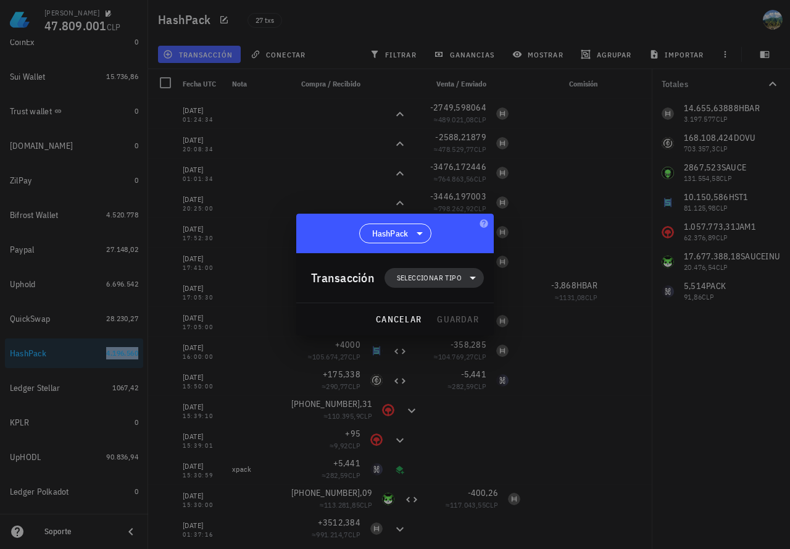
click at [426, 278] on span "Seleccionar tipo" at bounding box center [429, 278] width 65 height 12
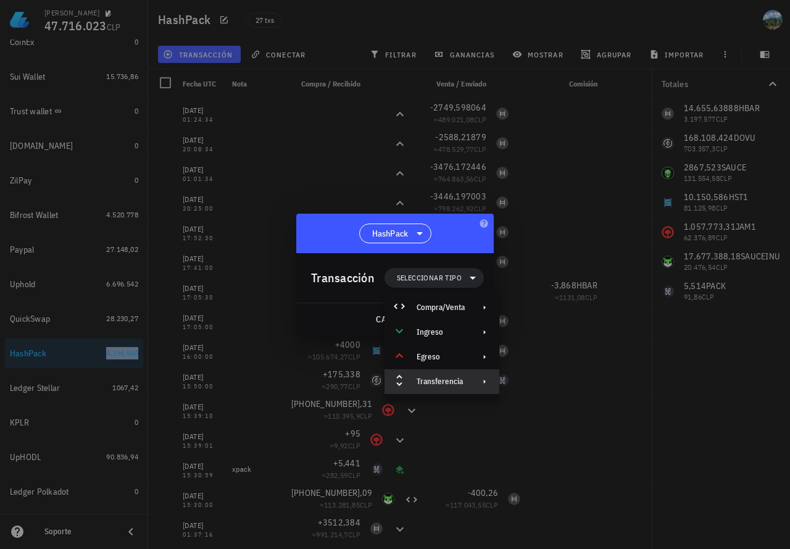
click at [449, 382] on div "Transferencia" at bounding box center [441, 382] width 48 height 10
click at [422, 380] on div "Transferencia" at bounding box center [441, 382] width 48 height 10
click at [420, 382] on div "Transferencia" at bounding box center [441, 382] width 48 height 10
click at [548, 384] on div at bounding box center [395, 274] width 790 height 549
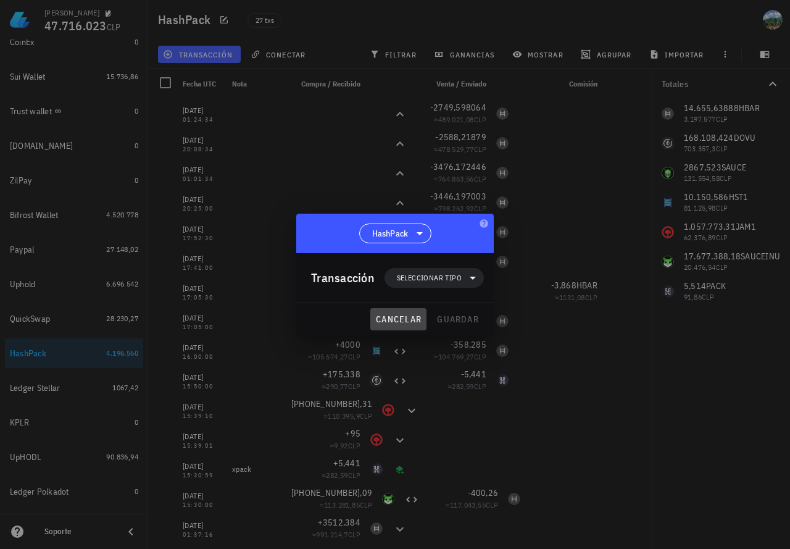
click at [402, 317] on span "cancelar" at bounding box center [398, 319] width 46 height 11
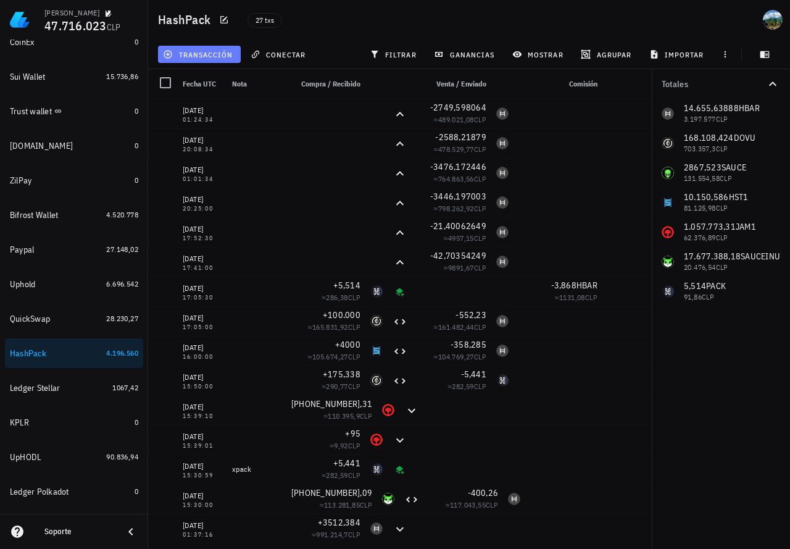
click at [222, 57] on span "transacción" at bounding box center [198, 54] width 67 height 10
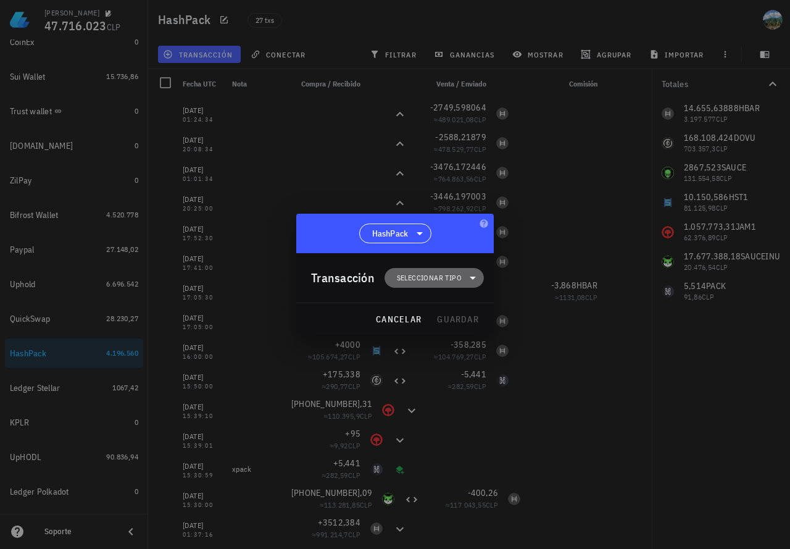
click at [427, 277] on span "Seleccionar tipo" at bounding box center [429, 278] width 65 height 12
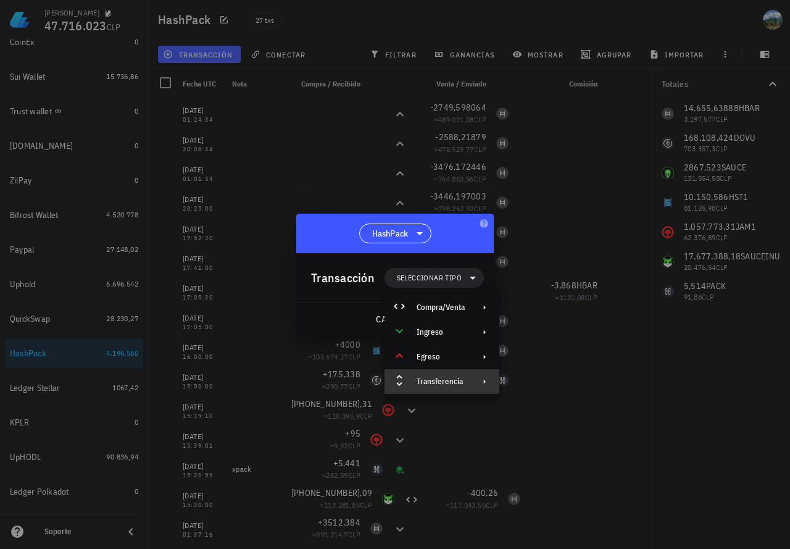
click at [473, 385] on div "Transferencia" at bounding box center [442, 381] width 115 height 25
click at [541, 384] on div "Depósito" at bounding box center [568, 387] width 73 height 10
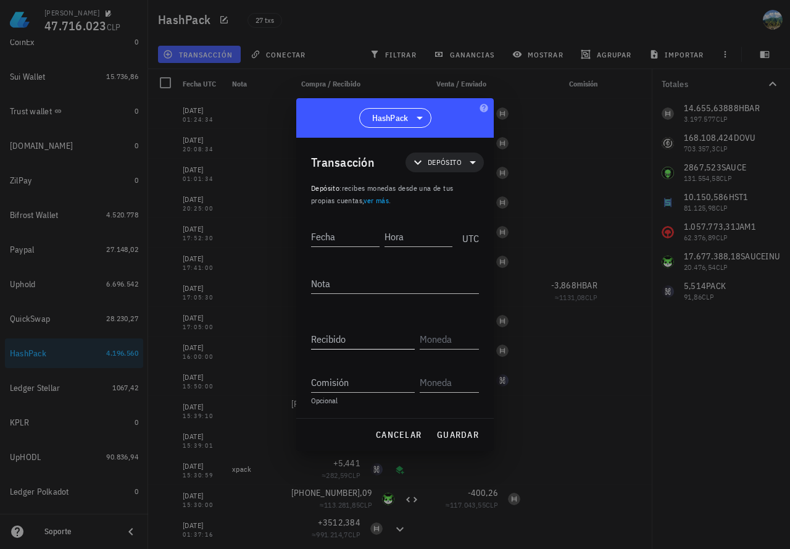
click at [335, 336] on input "Recibido" at bounding box center [363, 339] width 104 height 20
paste input "1576711,96"
type input "1.576.711,96"
click at [424, 338] on input "text" at bounding box center [448, 339] width 57 height 20
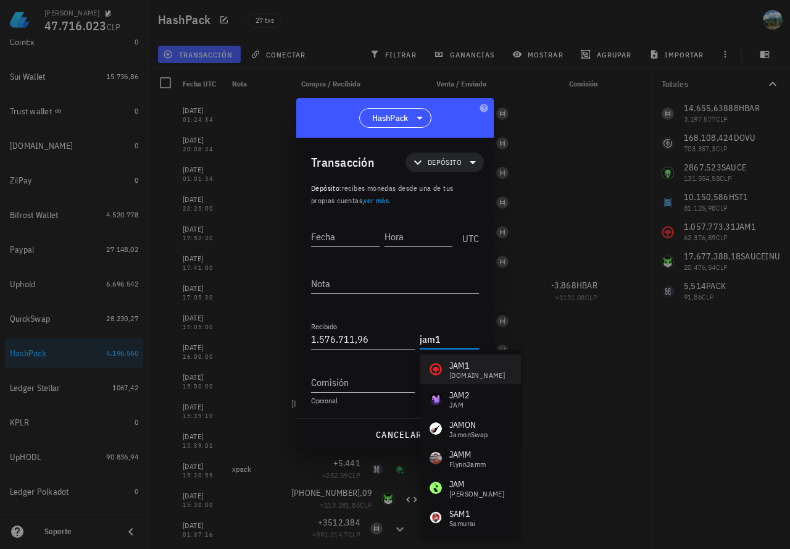
click at [465, 372] on div "[DOMAIN_NAME]" at bounding box center [478, 375] width 56 height 7
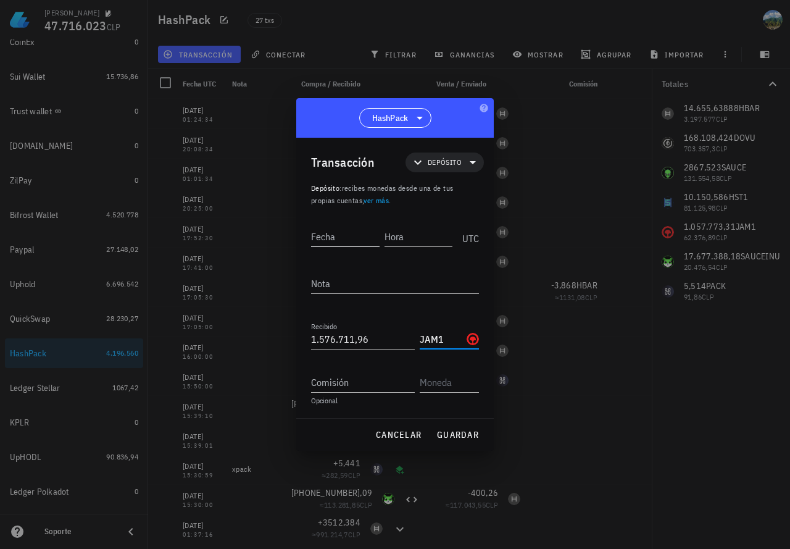
type input "JAM1"
click at [340, 238] on input "Fecha" at bounding box center [346, 237] width 70 height 20
type input "[DATE]"
type input "13:32:00"
click at [453, 434] on span "guardar" at bounding box center [458, 434] width 43 height 11
